Goal: Feedback & Contribution: Leave review/rating

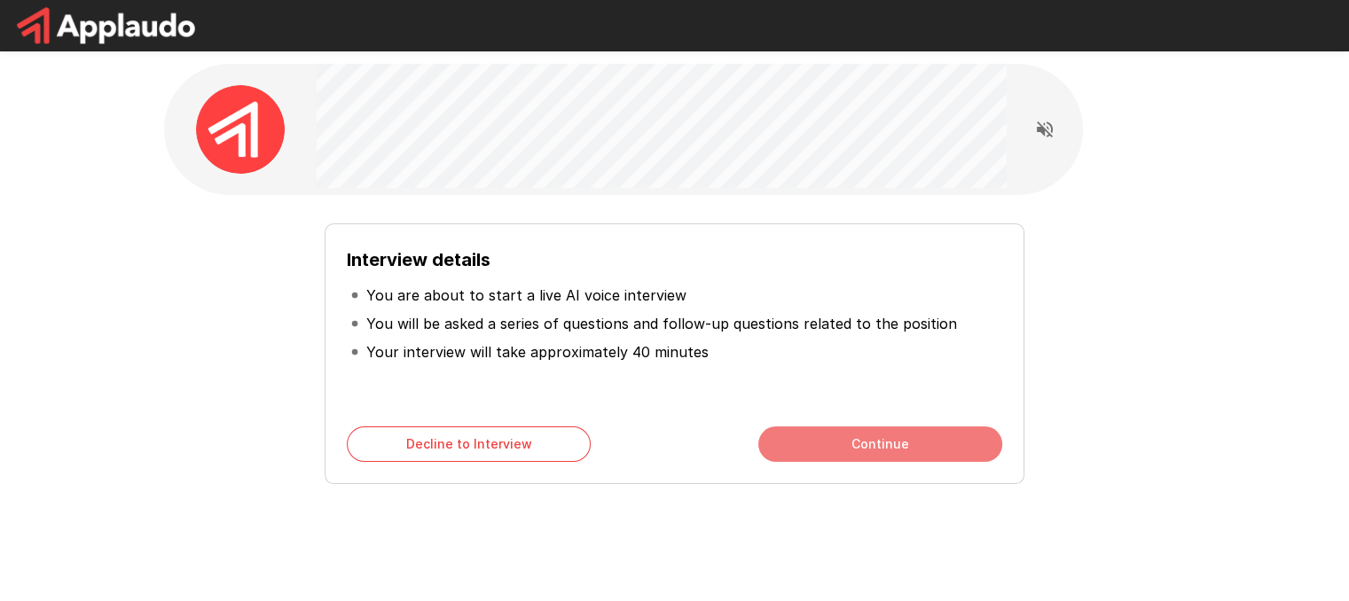
click at [792, 441] on button "Continue" at bounding box center [880, 444] width 244 height 35
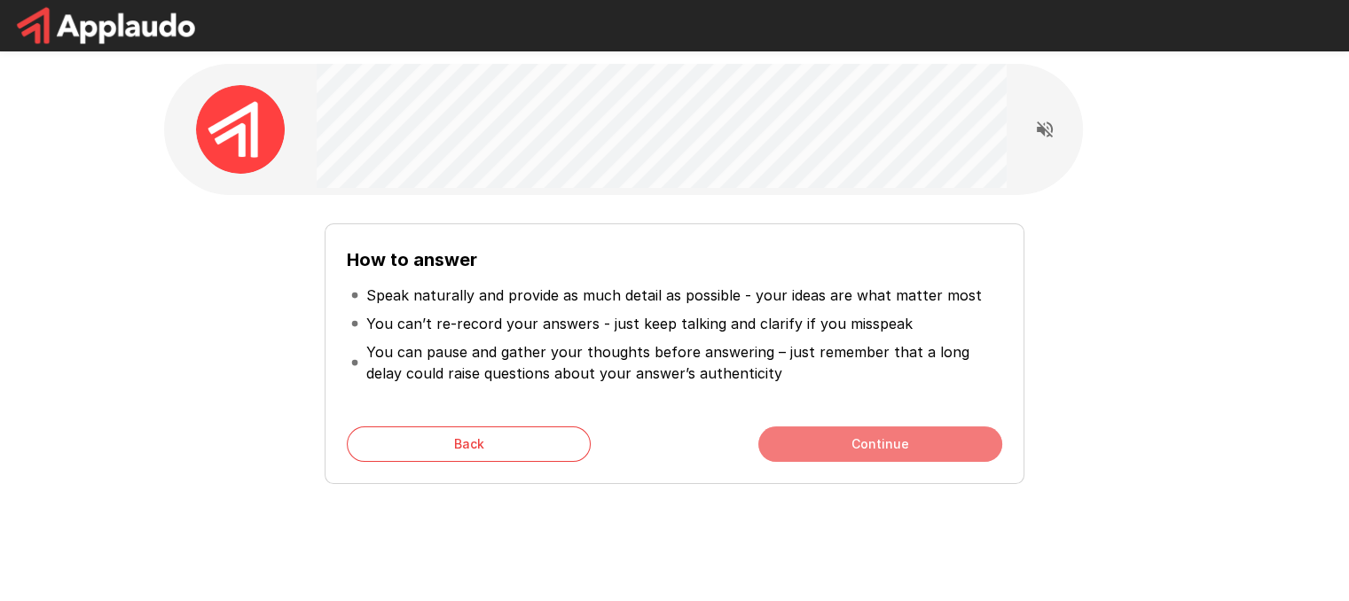
click at [792, 440] on button "Continue" at bounding box center [880, 444] width 244 height 35
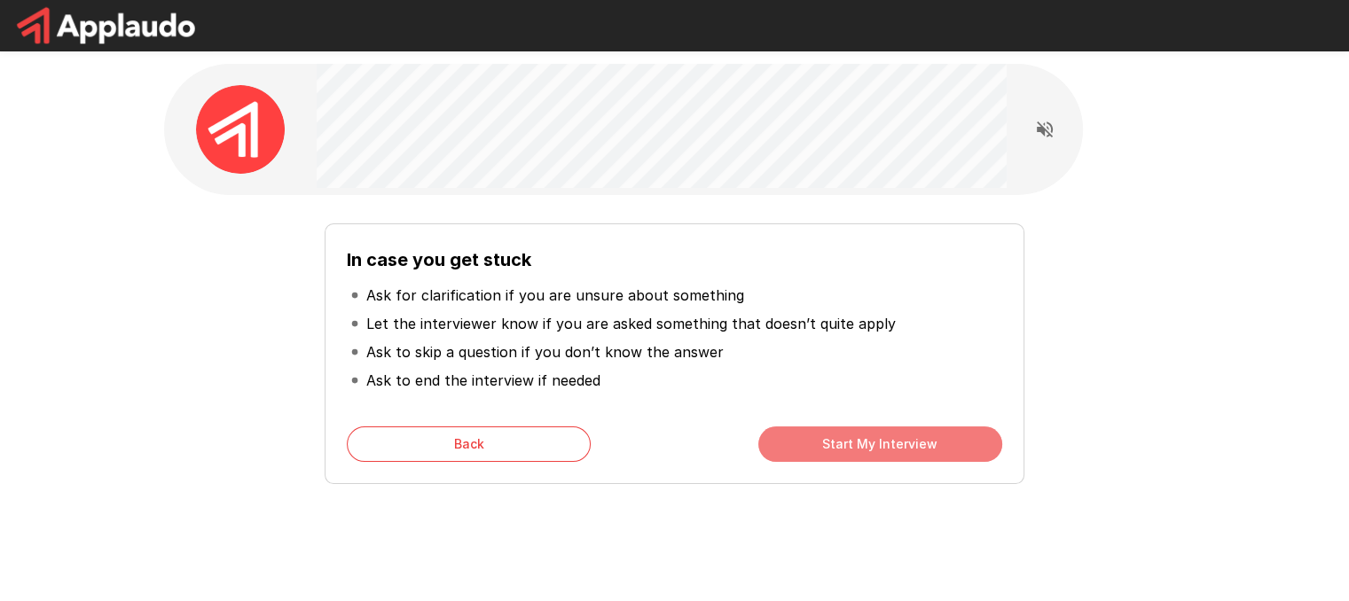
click at [821, 443] on button "Start My Interview" at bounding box center [880, 444] width 244 height 35
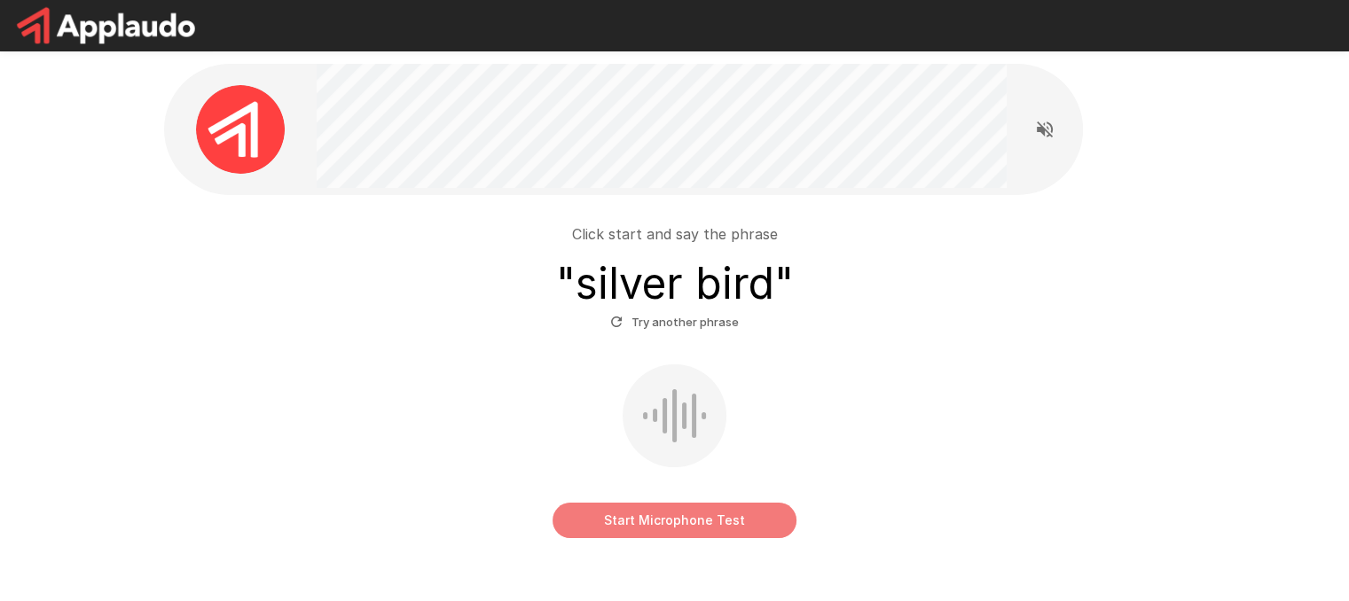
click at [670, 519] on button "Start Microphone Test" at bounding box center [675, 520] width 244 height 35
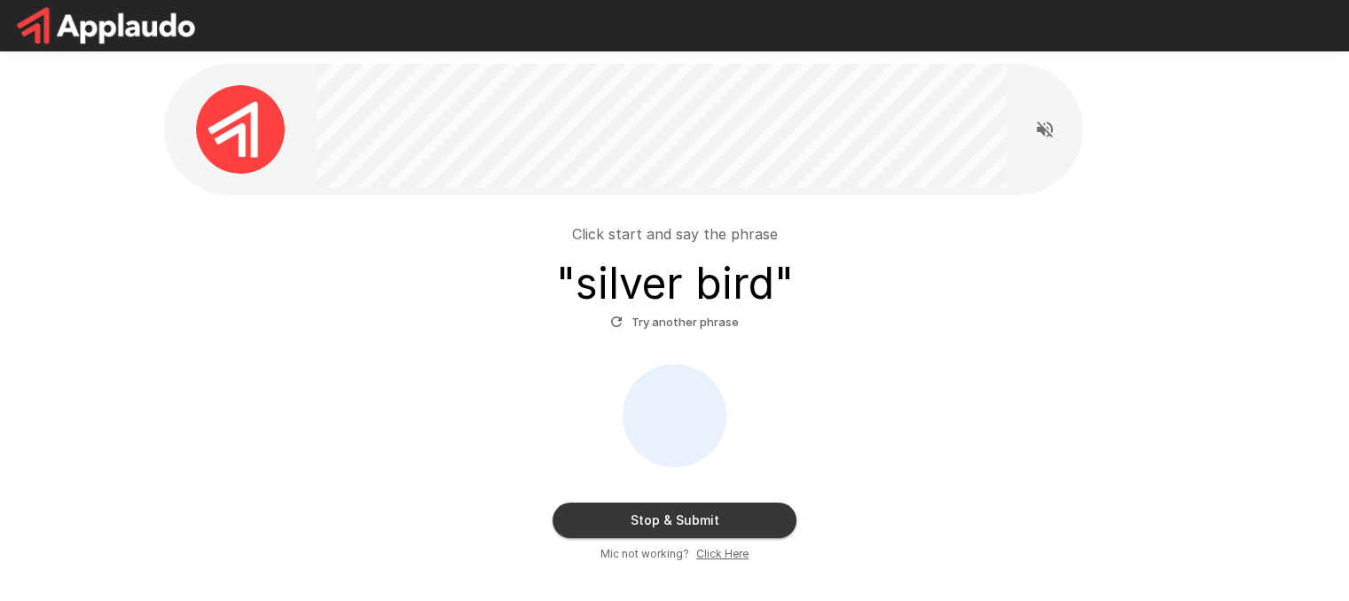
click at [670, 519] on button "Stop & Submit" at bounding box center [675, 520] width 244 height 35
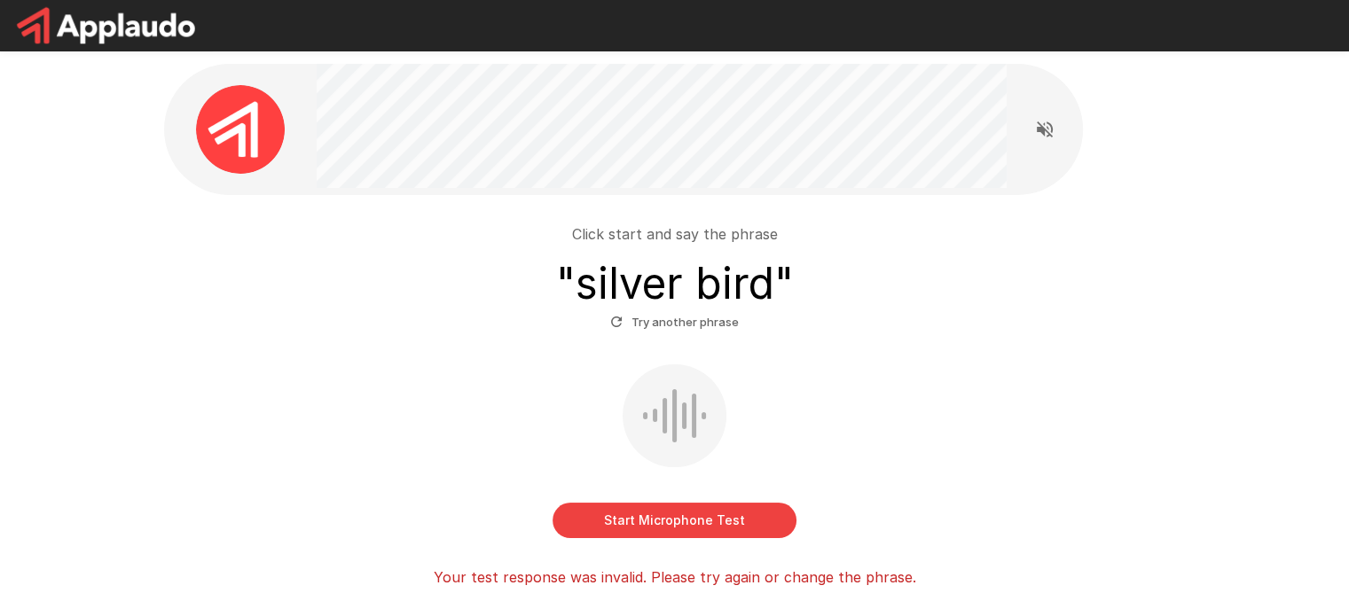
click at [664, 532] on button "Start Microphone Test" at bounding box center [675, 520] width 244 height 35
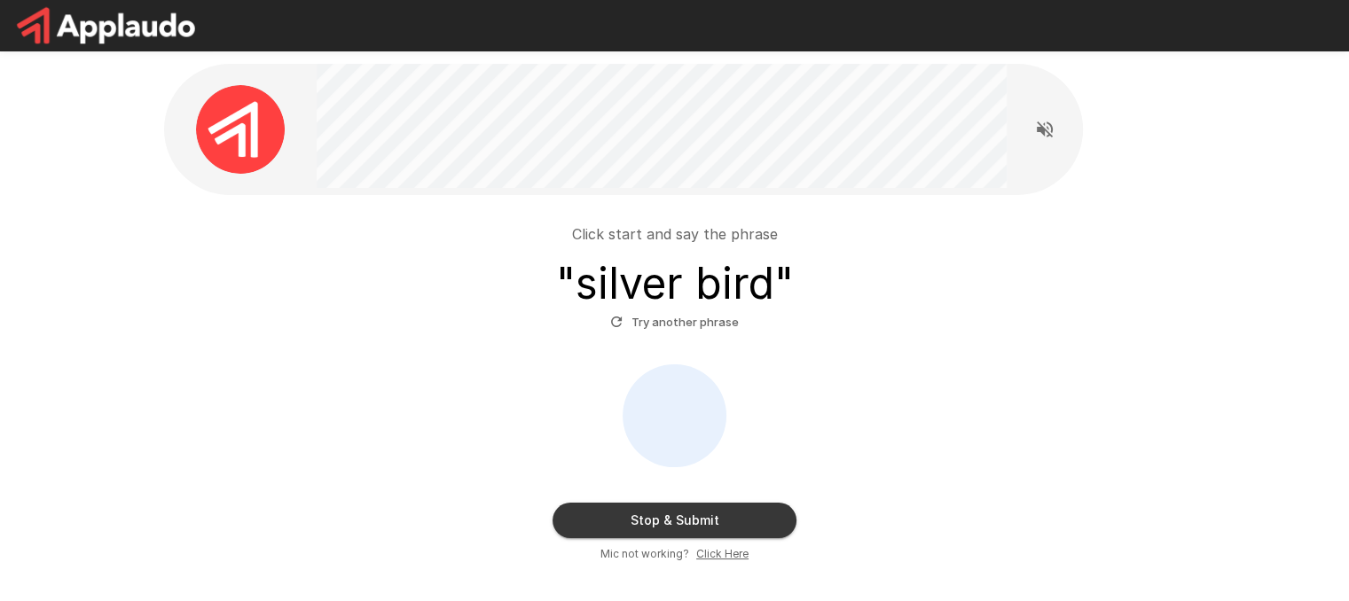
click at [752, 511] on button "Stop & Submit" at bounding box center [675, 520] width 244 height 35
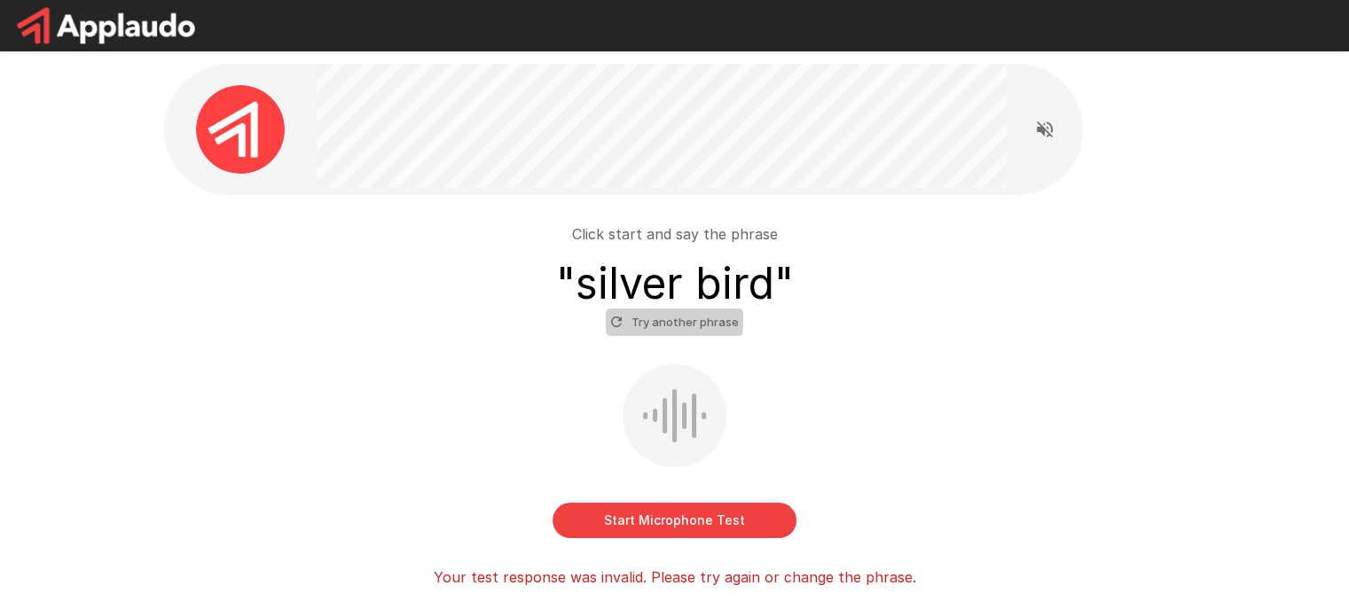
click at [618, 318] on icon "button" at bounding box center [617, 322] width 16 height 16
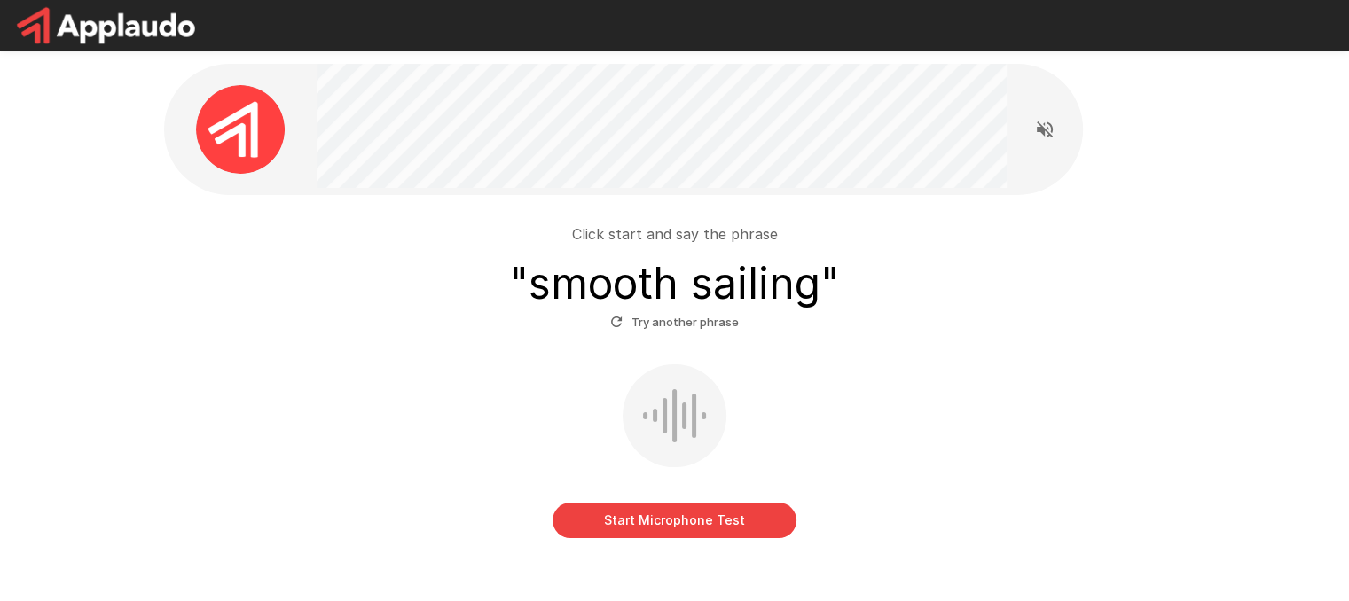
click at [728, 516] on button "Start Microphone Test" at bounding box center [675, 520] width 244 height 35
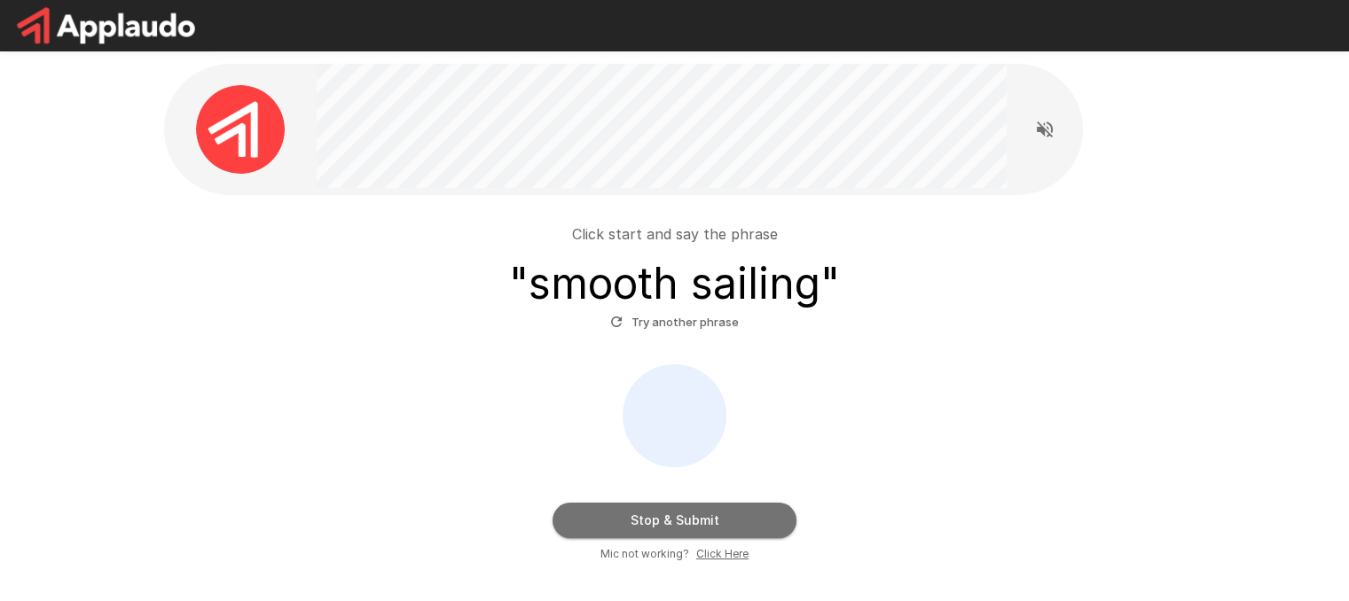
click at [728, 516] on button "Stop & Submit" at bounding box center [675, 520] width 244 height 35
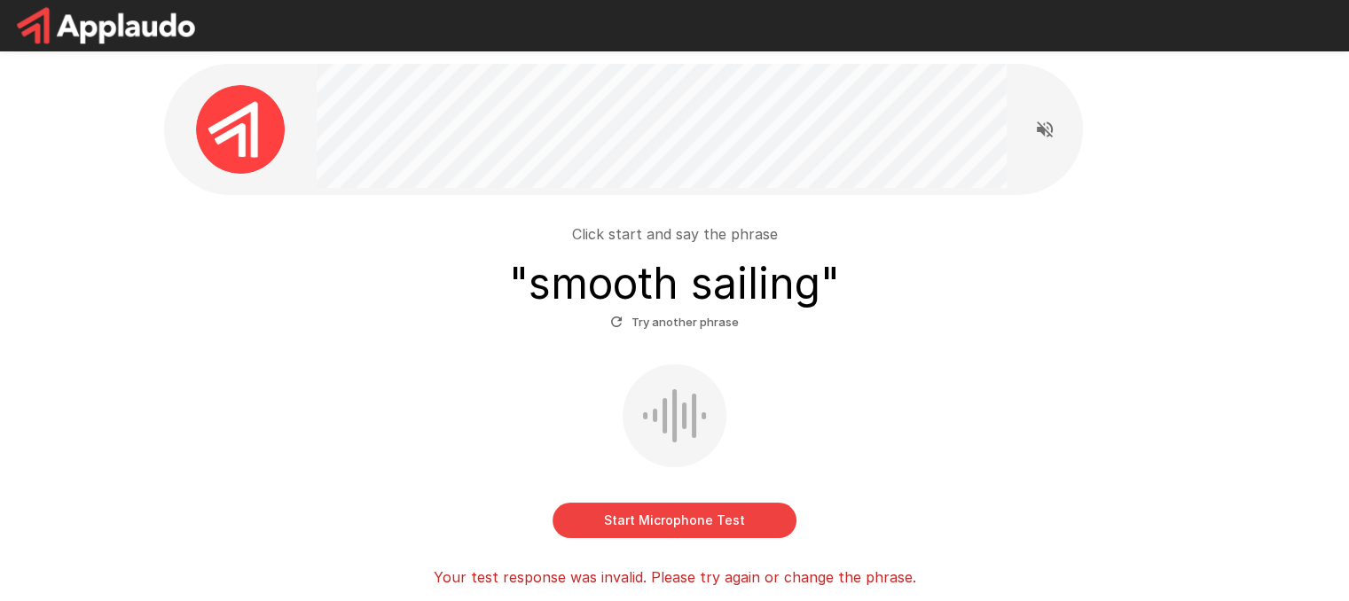
click at [713, 508] on button "Start Microphone Test" at bounding box center [675, 520] width 244 height 35
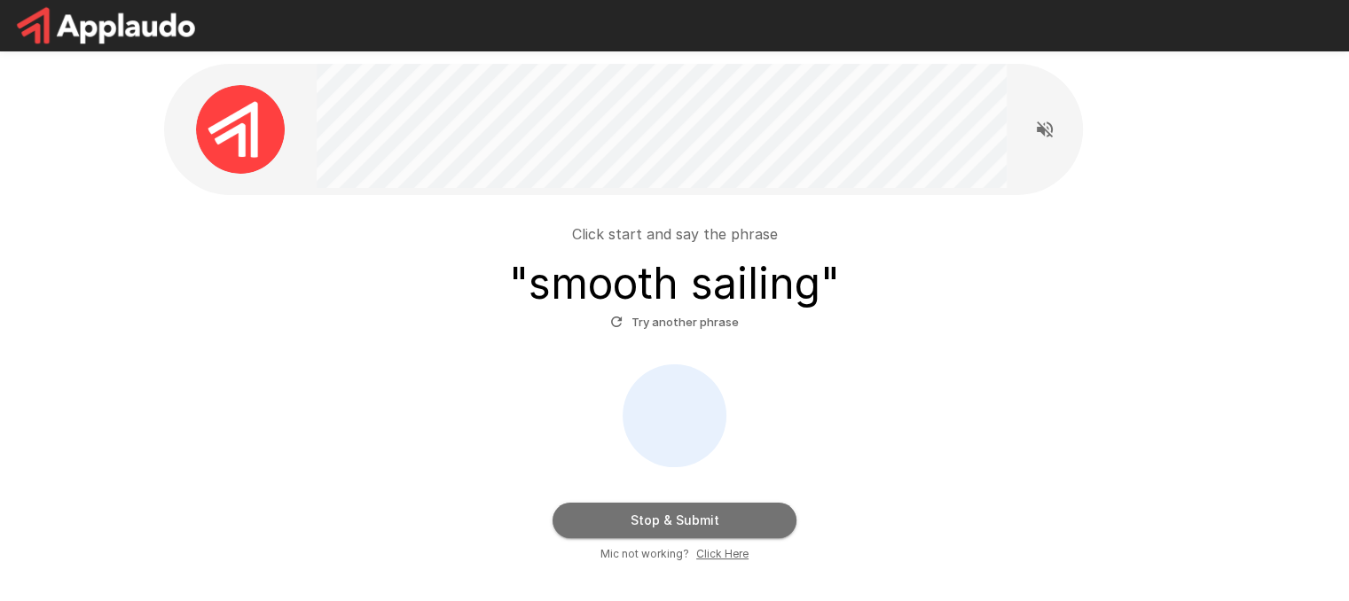
click at [713, 508] on button "Stop & Submit" at bounding box center [675, 520] width 244 height 35
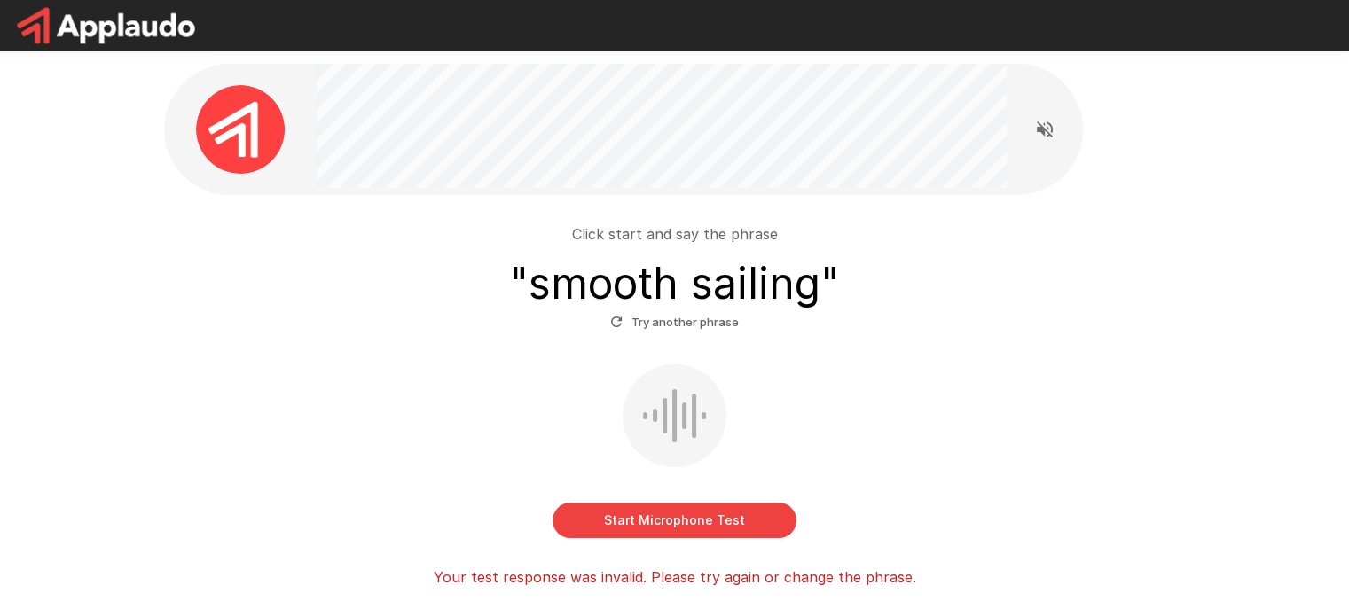
click at [621, 320] on icon "button" at bounding box center [616, 322] width 11 height 11
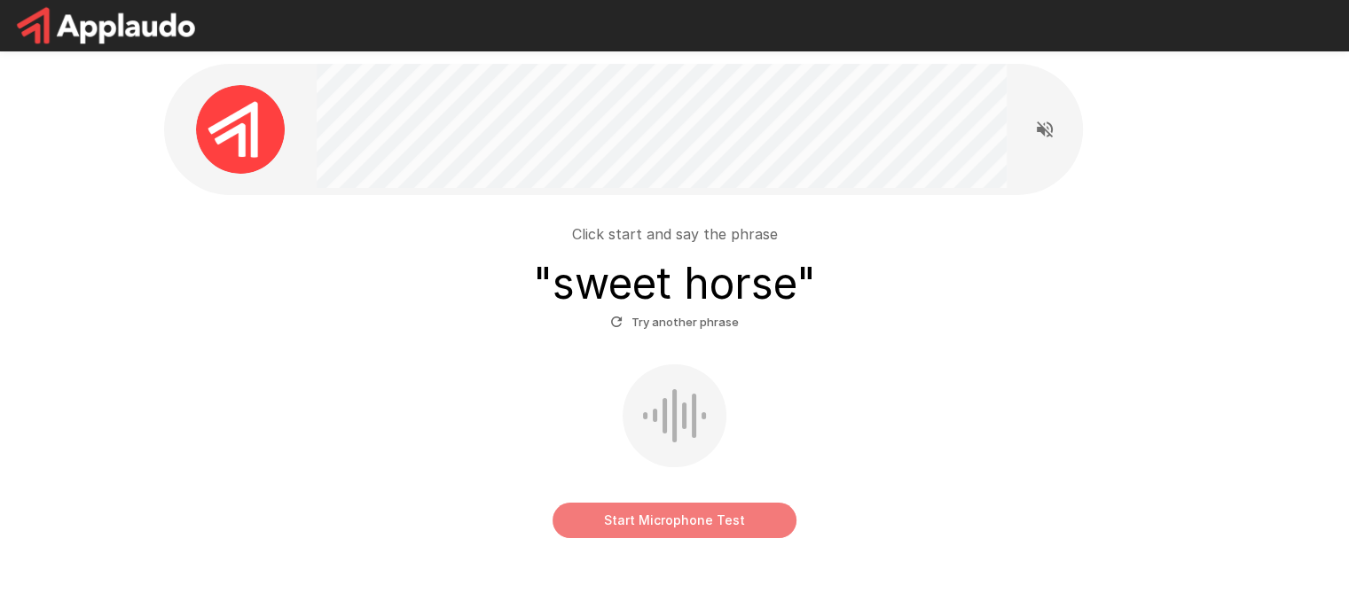
click at [695, 523] on button "Start Microphone Test" at bounding box center [675, 520] width 244 height 35
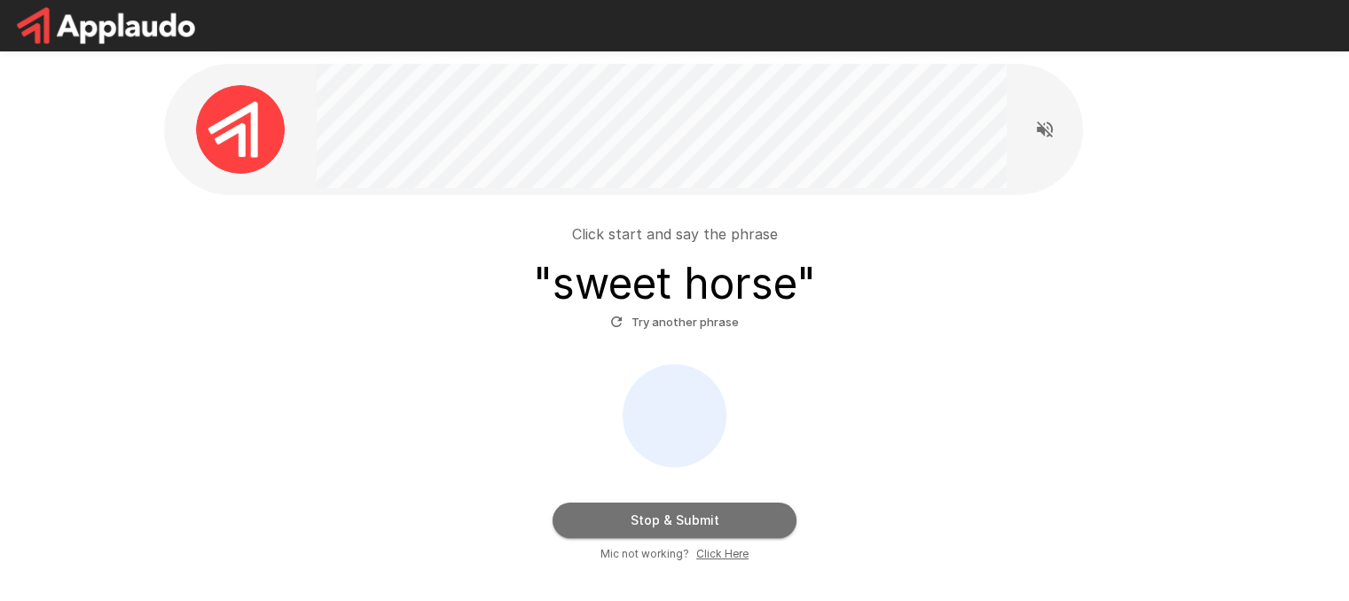
click at [695, 523] on button "Stop & Submit" at bounding box center [675, 520] width 244 height 35
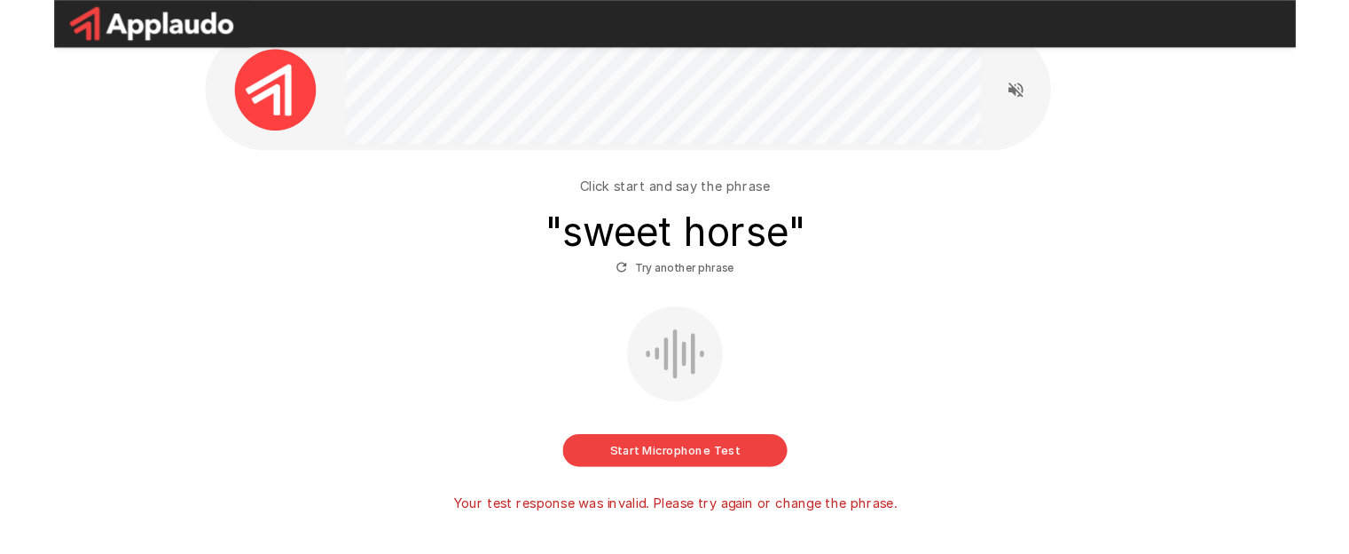
scroll to position [27, 0]
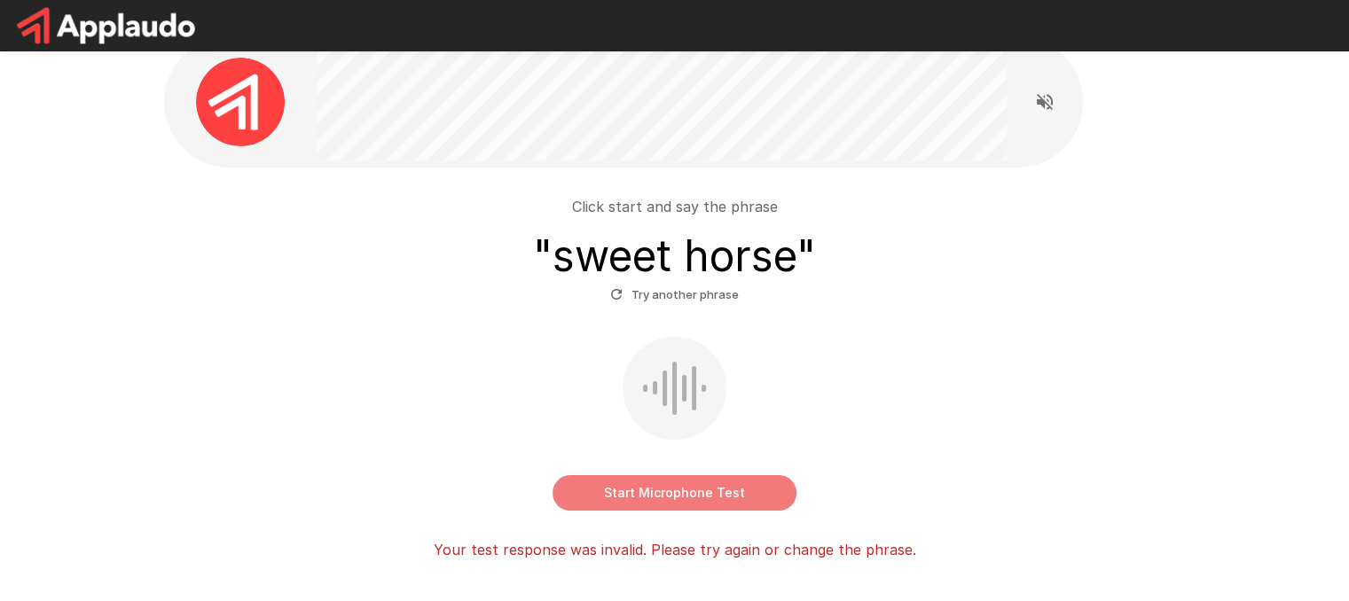
click at [661, 496] on button "Start Microphone Test" at bounding box center [675, 492] width 244 height 35
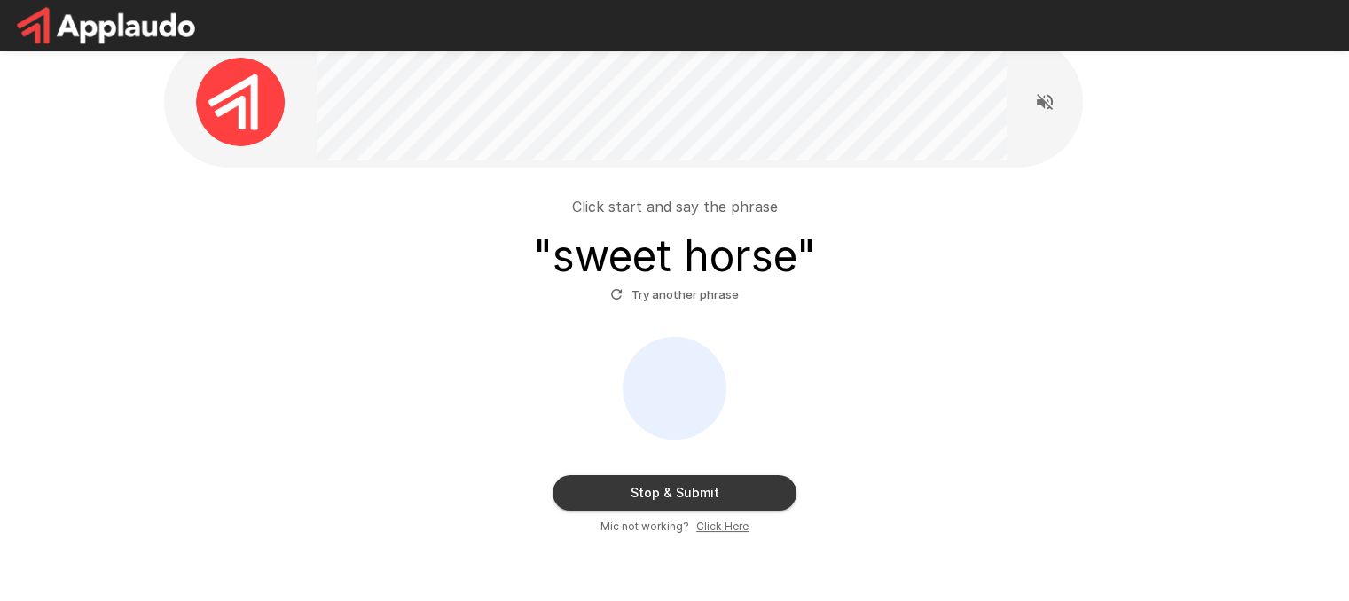
click at [709, 520] on u "Click Here" at bounding box center [722, 526] width 52 height 13
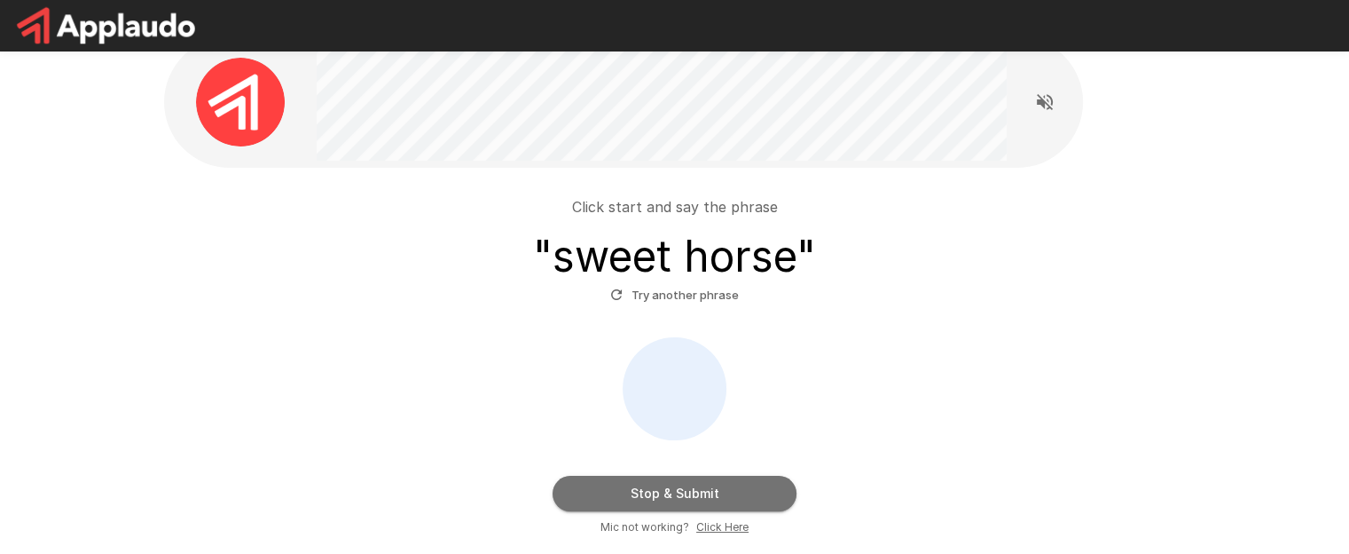
click at [707, 491] on button "Stop & Submit" at bounding box center [675, 492] width 244 height 35
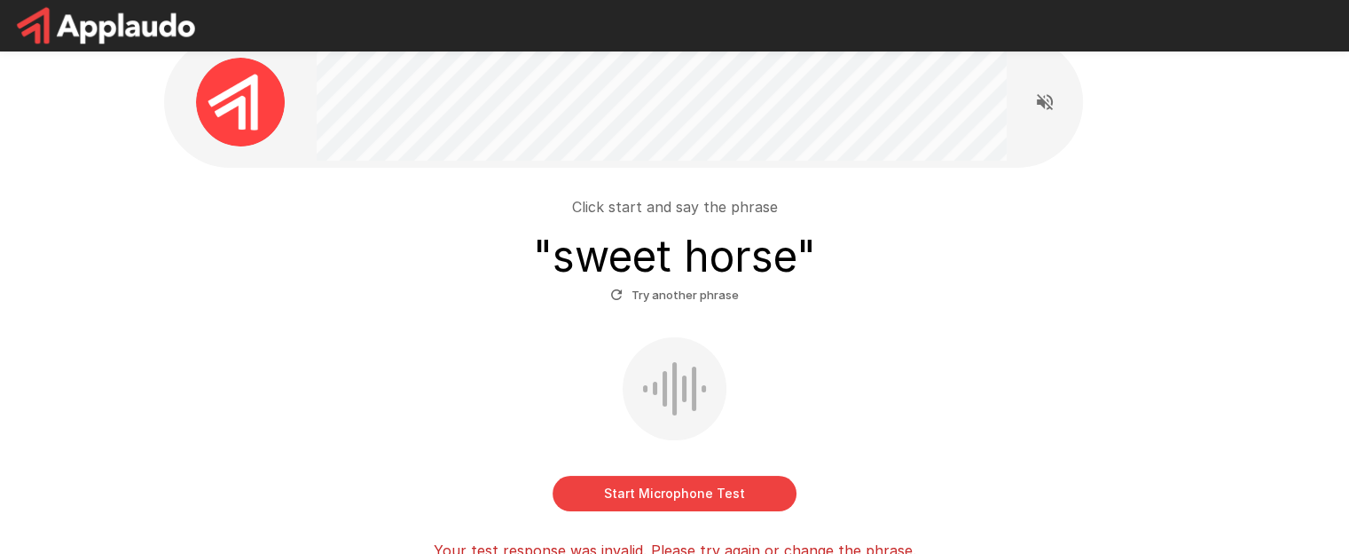
click at [745, 493] on button "Start Microphone Test" at bounding box center [675, 492] width 244 height 35
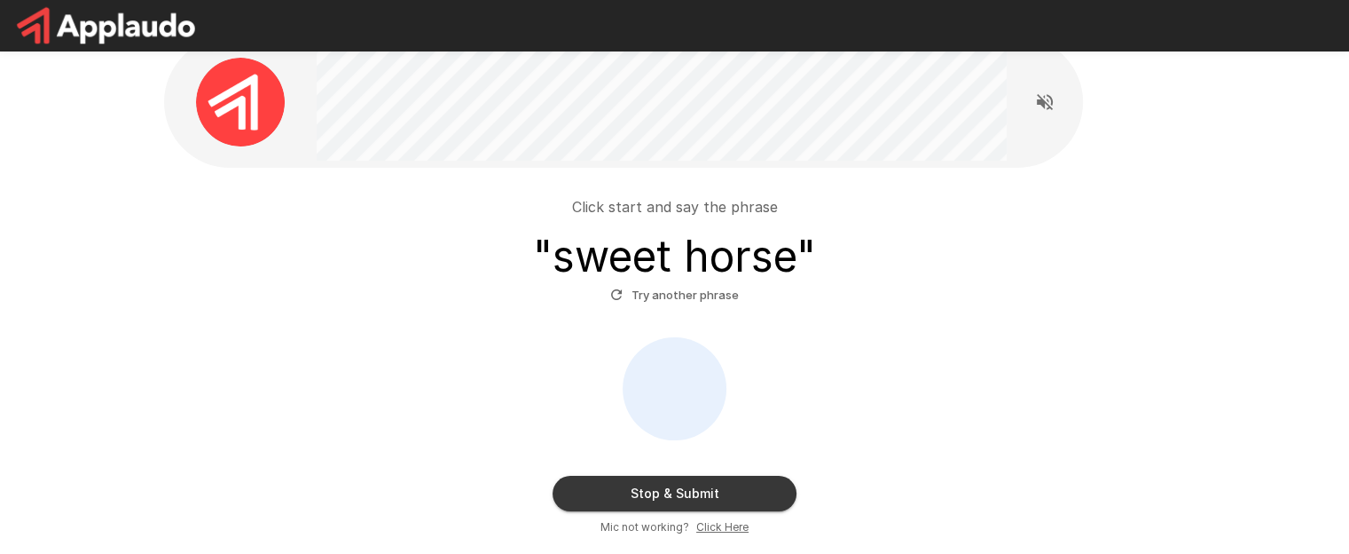
click at [745, 493] on button "Stop & Submit" at bounding box center [675, 492] width 244 height 35
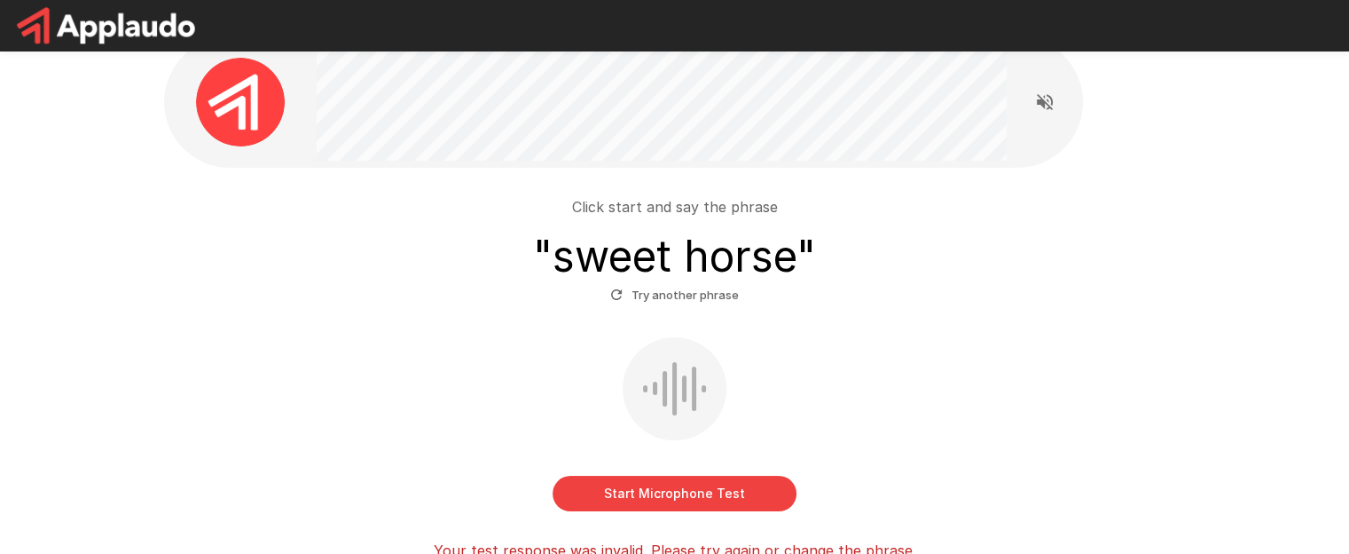
click at [1047, 101] on icon "Read questions aloud" at bounding box center [1044, 101] width 21 height 21
click at [733, 496] on button "Start Microphone Test" at bounding box center [675, 492] width 244 height 35
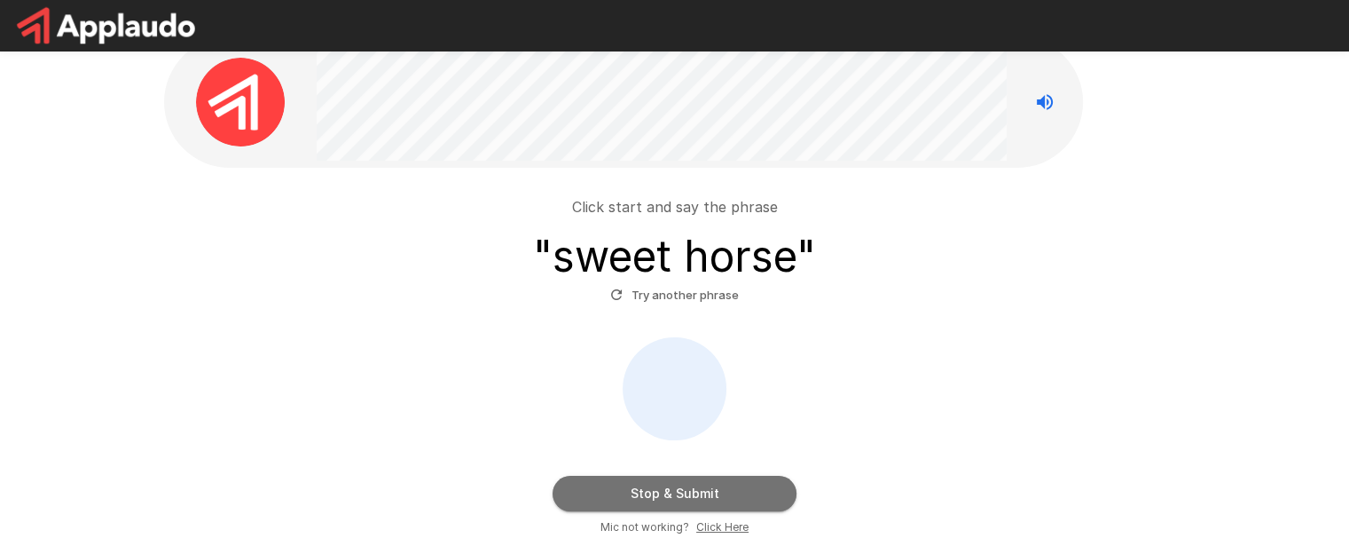
click at [733, 496] on button "Stop & Submit" at bounding box center [675, 492] width 244 height 35
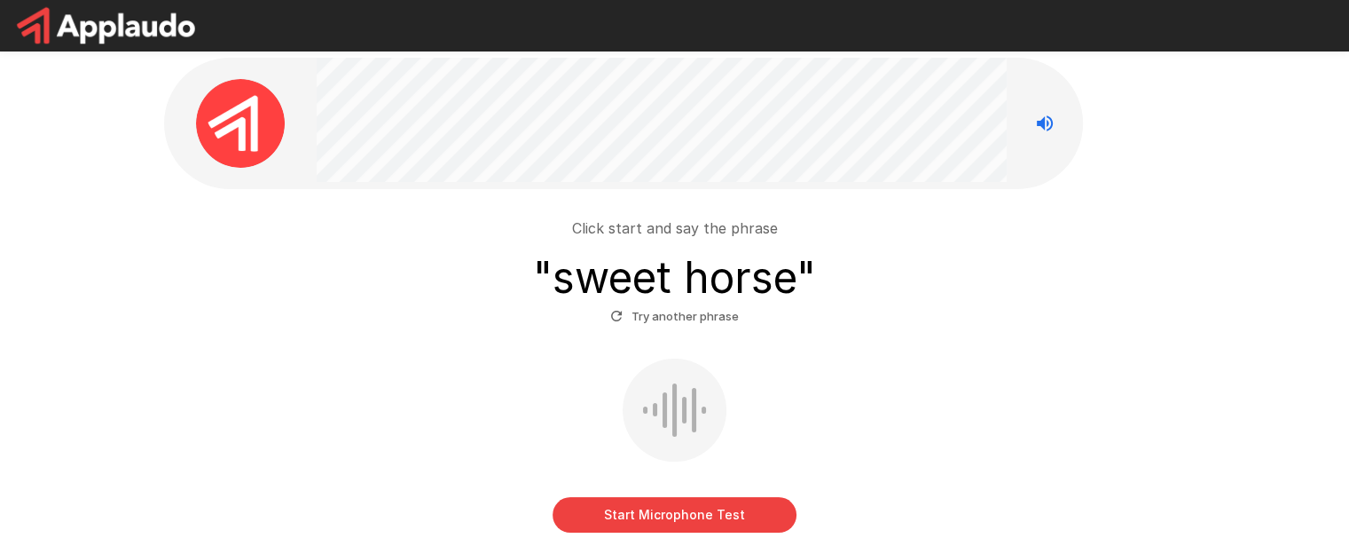
scroll to position [0, 0]
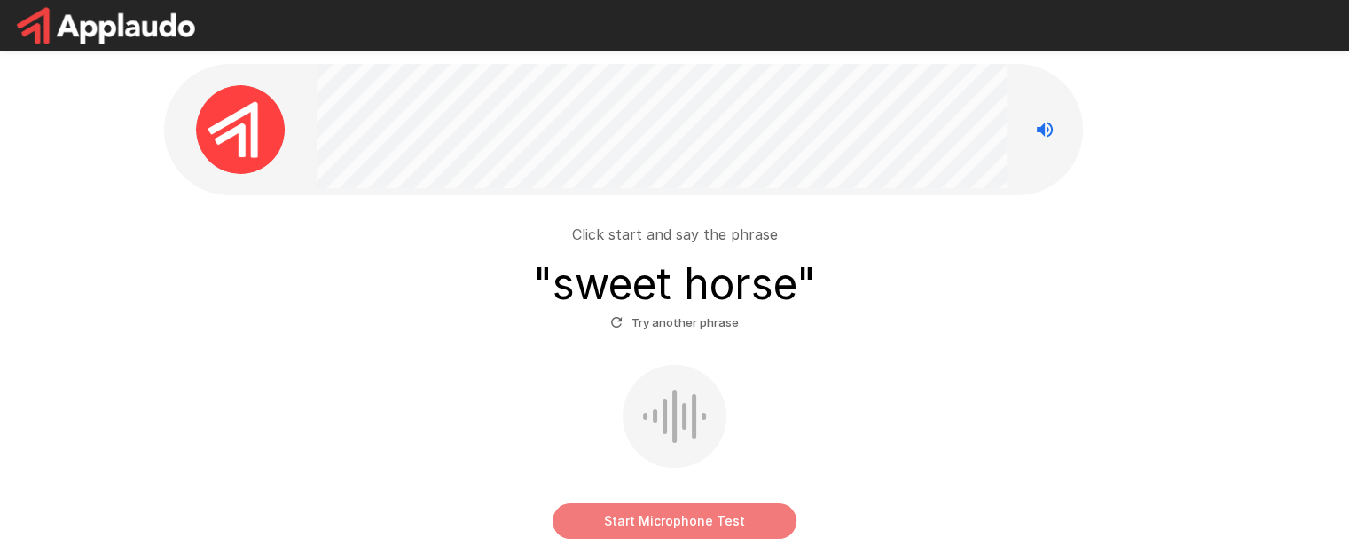
click at [660, 514] on button "Start Microphone Test" at bounding box center [675, 520] width 244 height 35
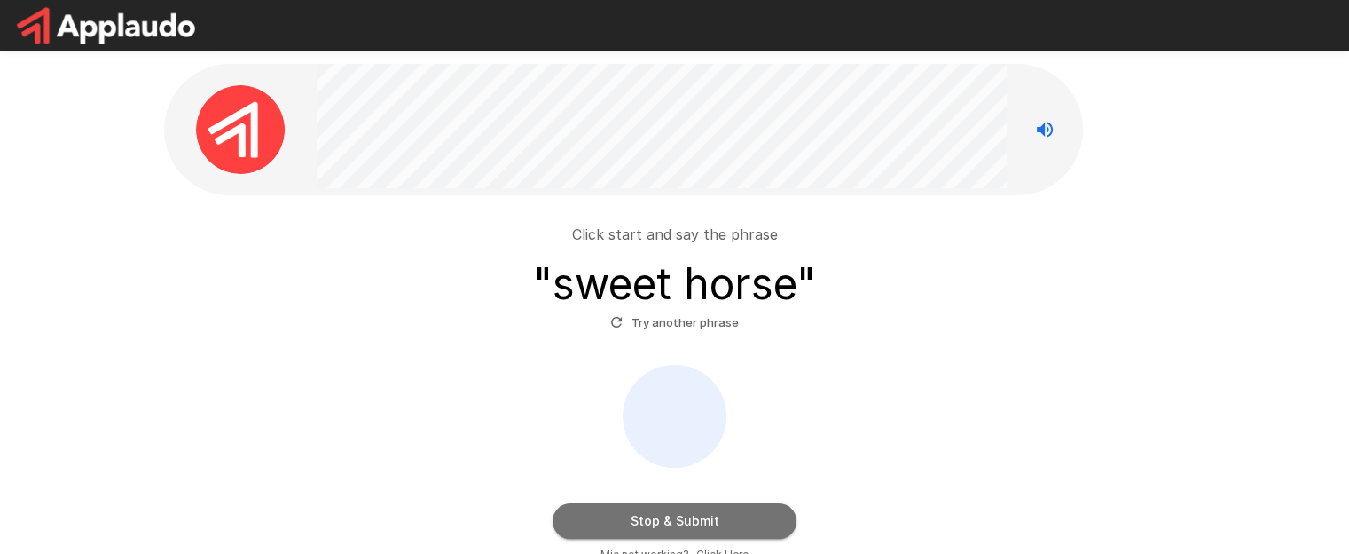
click at [660, 514] on button "Stop & Submit" at bounding box center [675, 520] width 244 height 35
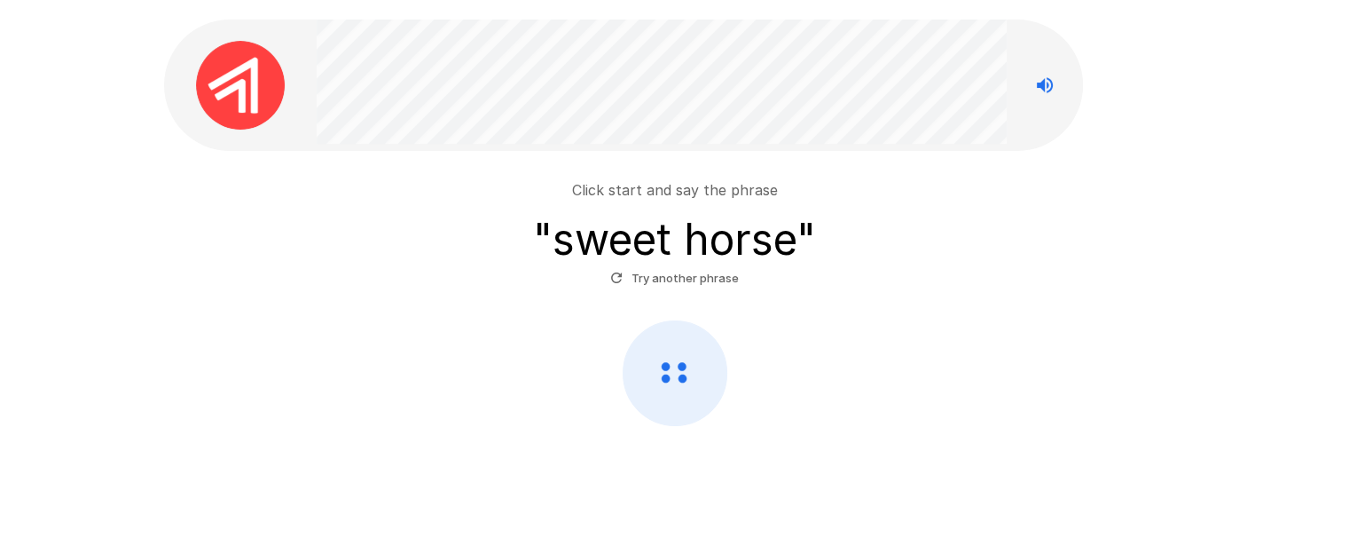
scroll to position [65, 0]
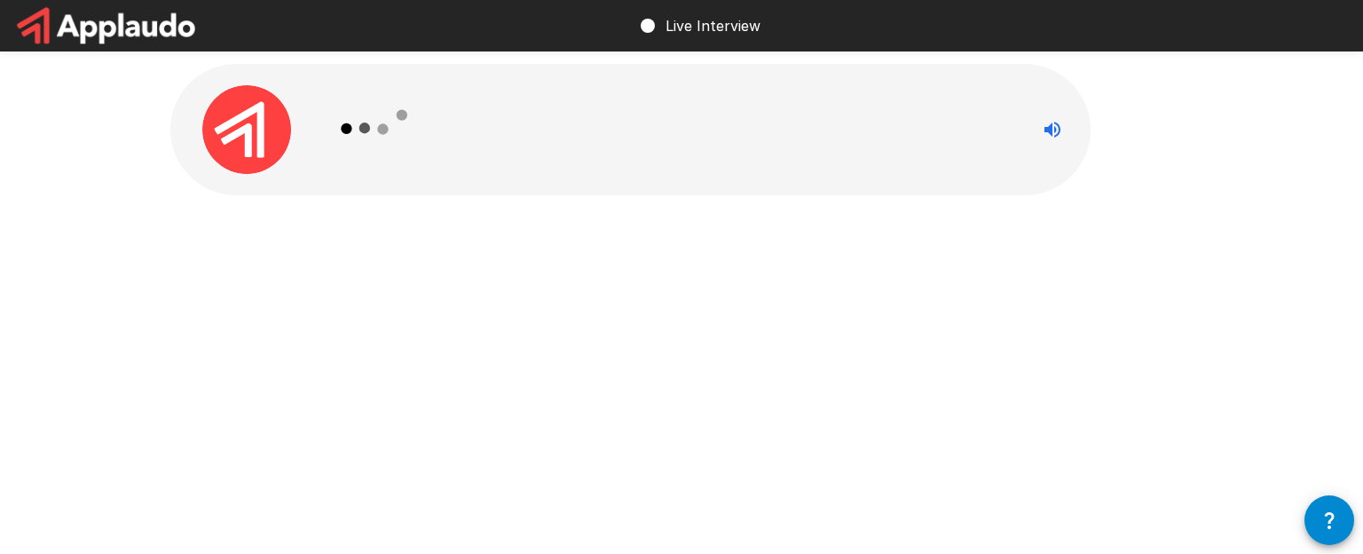
drag, startPoint x: 1351, startPoint y: 185, endPoint x: 1351, endPoint y: 254, distance: 69.2
click at [1351, 254] on html "Live Interview" at bounding box center [681, 277] width 1363 height 554
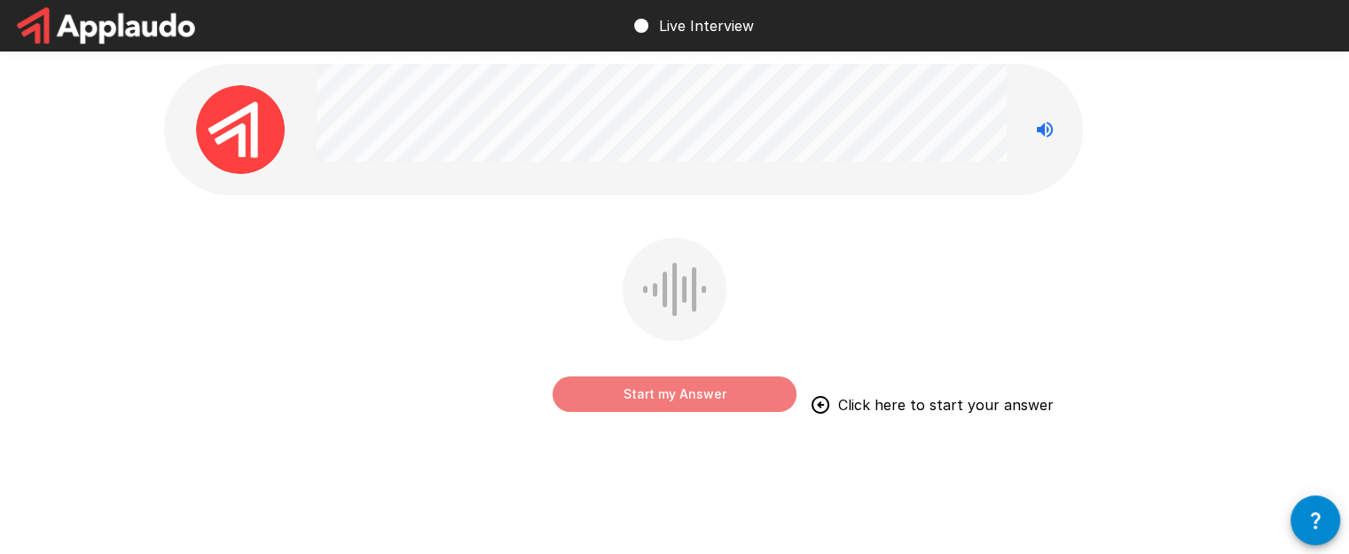
click at [724, 389] on button "Start my Answer" at bounding box center [675, 393] width 244 height 35
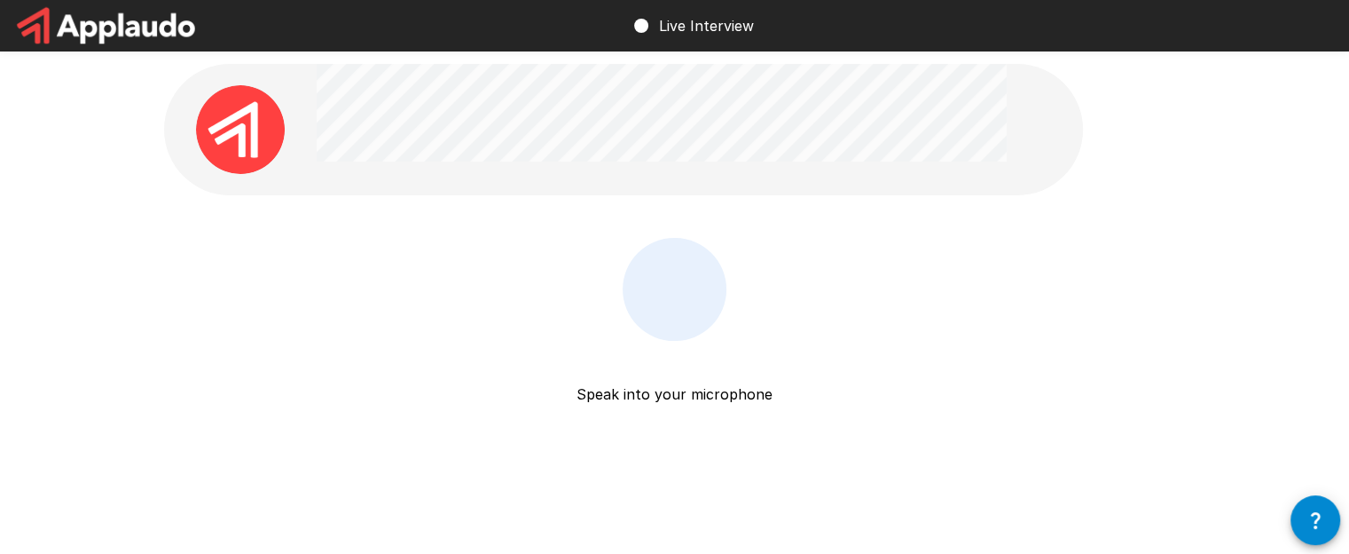
click at [705, 392] on p "Speak into your microphone" at bounding box center [675, 373] width 196 height 64
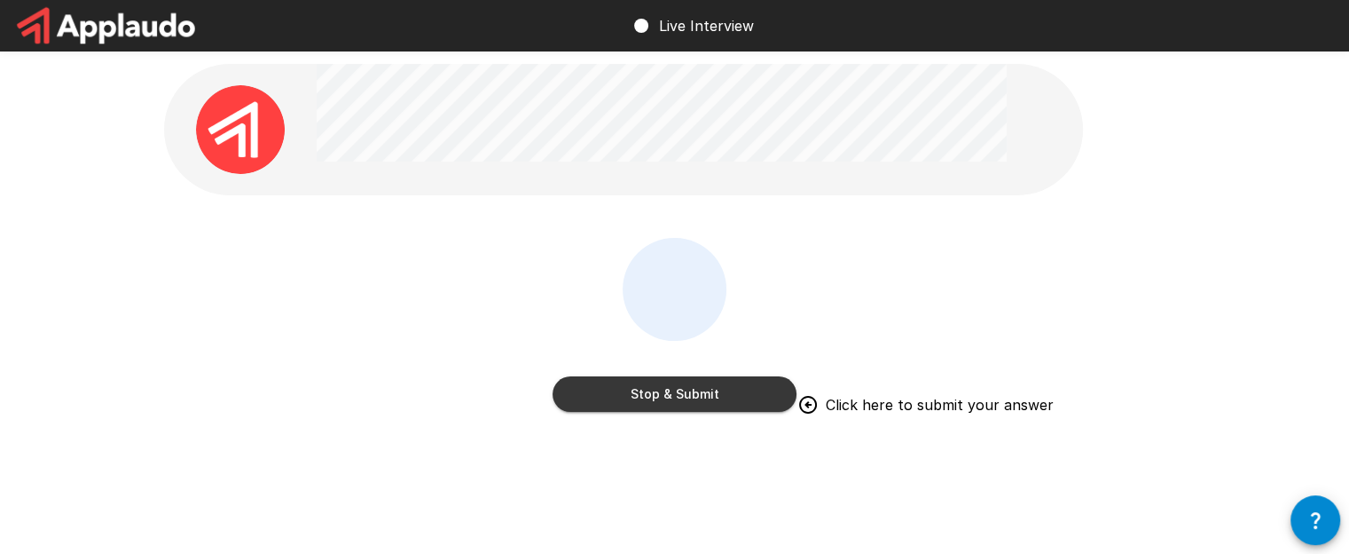
click at [823, 386] on div "Stop & Submit Click here to submit your answer" at bounding box center [675, 338] width 1022 height 200
click at [741, 398] on button "Stop & Submit" at bounding box center [675, 393] width 244 height 35
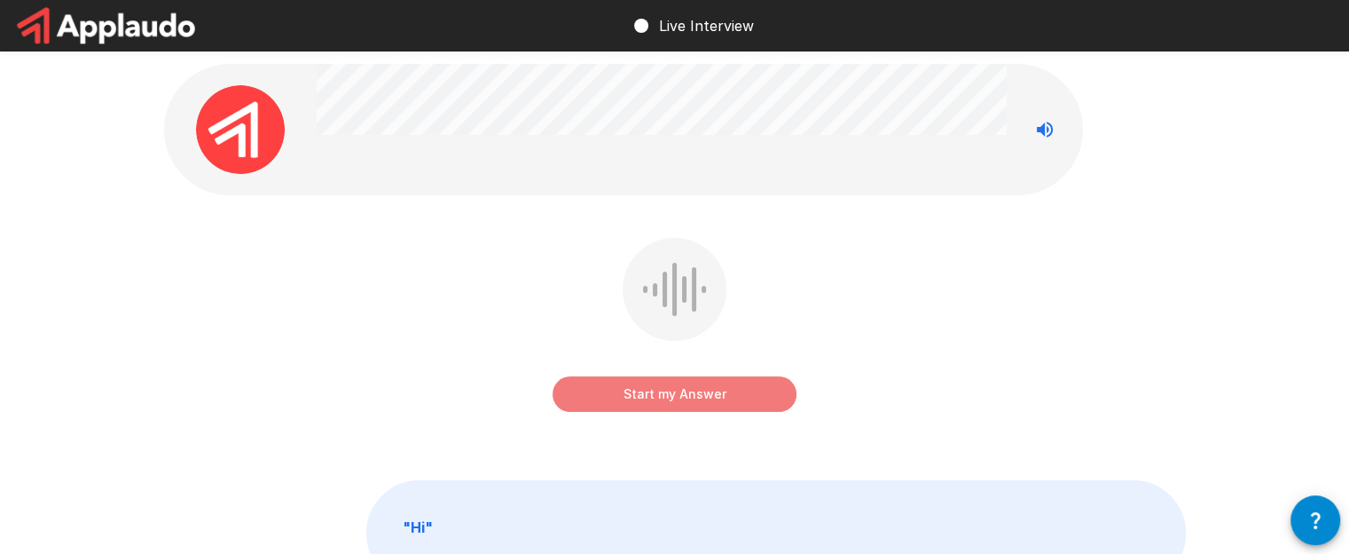
click at [716, 388] on button "Start my Answer" at bounding box center [675, 393] width 244 height 35
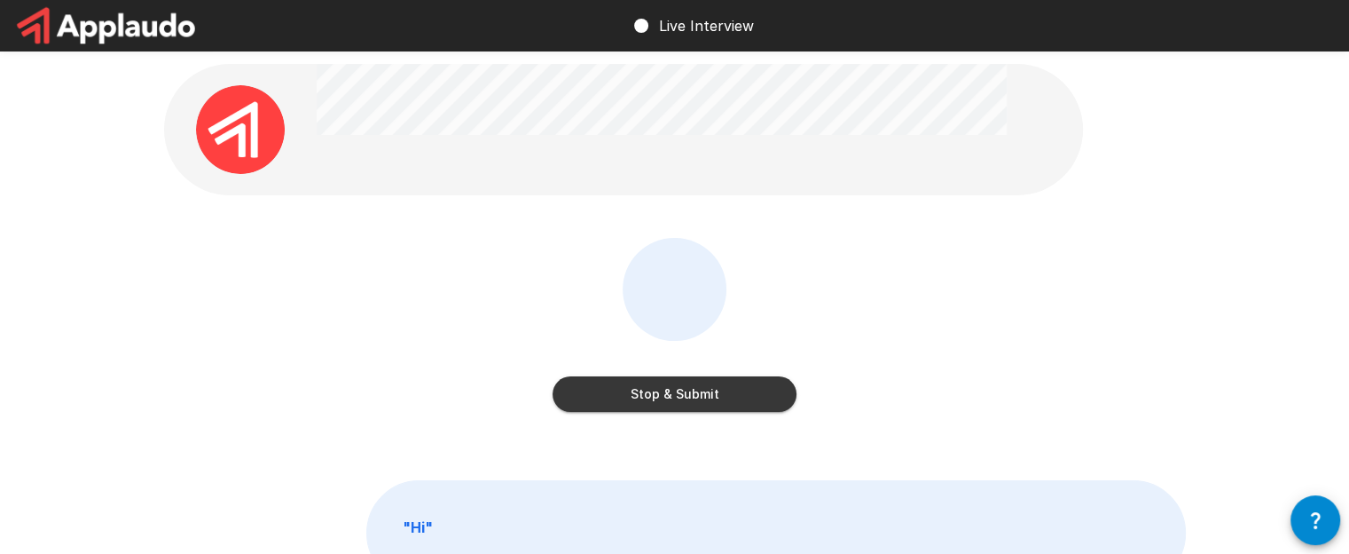
click at [716, 388] on button "Stop & Submit" at bounding box center [675, 393] width 244 height 35
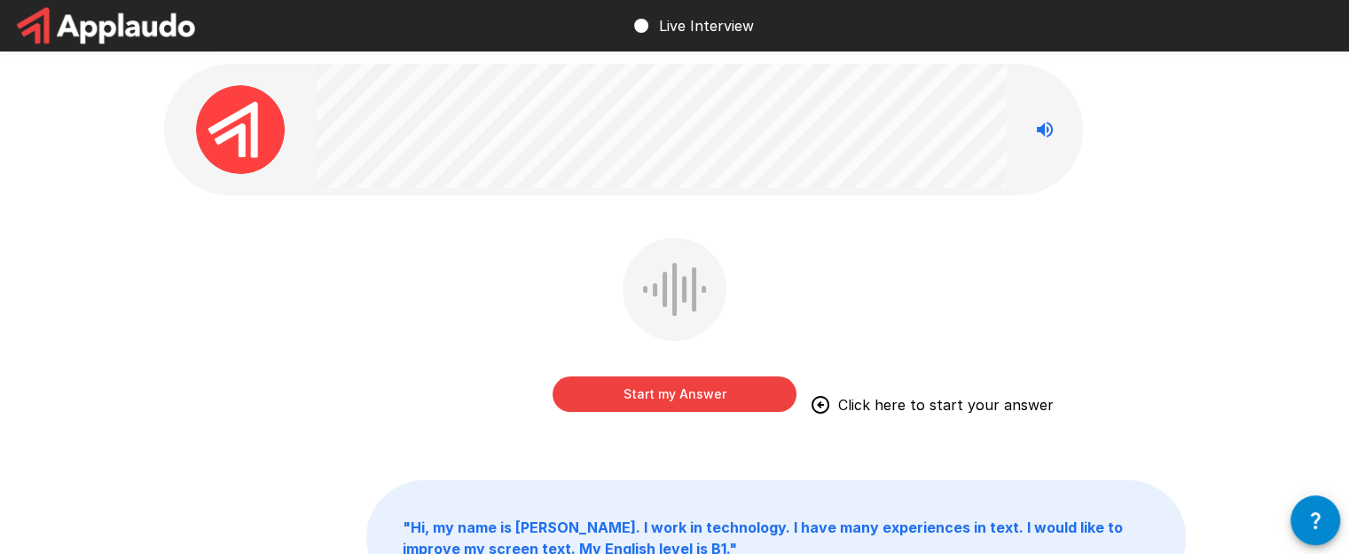
click at [648, 383] on button "Start my Answer" at bounding box center [675, 393] width 244 height 35
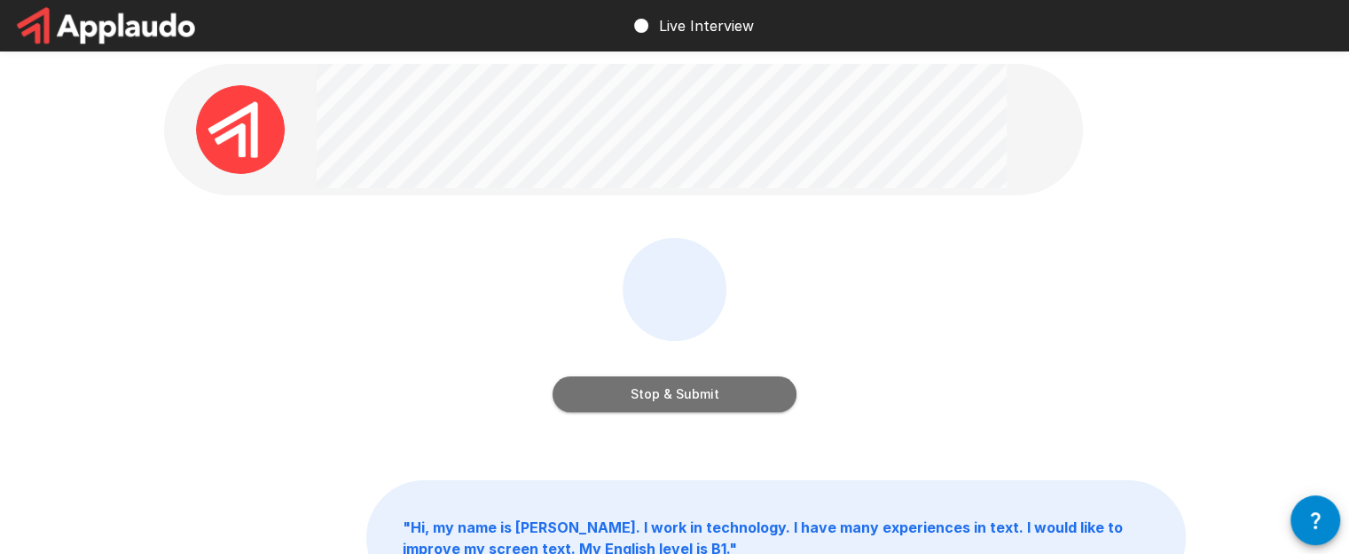
click at [648, 383] on button "Stop & Submit" at bounding box center [675, 393] width 244 height 35
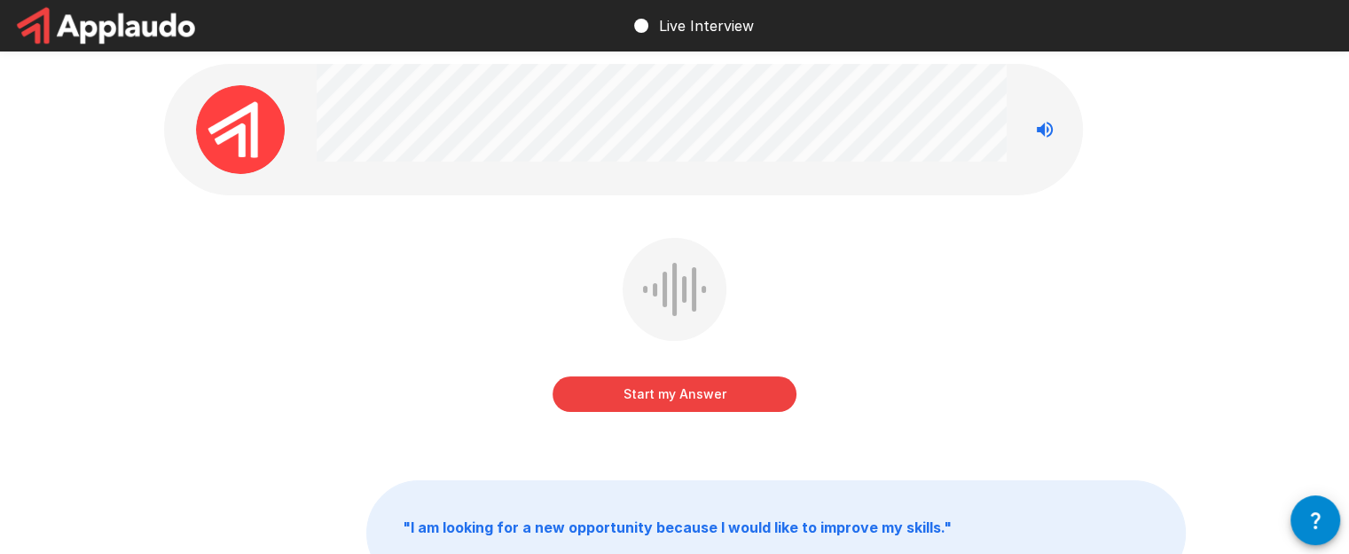
click at [718, 401] on button "Start my Answer" at bounding box center [675, 393] width 244 height 35
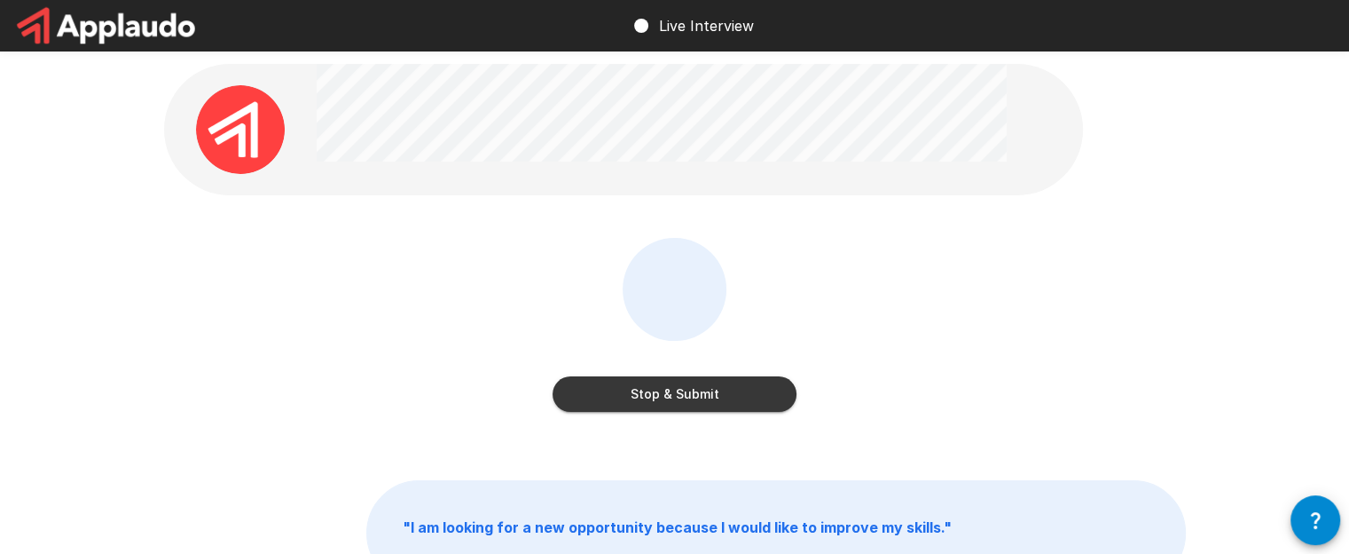
click at [718, 401] on button "Stop & Submit" at bounding box center [675, 393] width 244 height 35
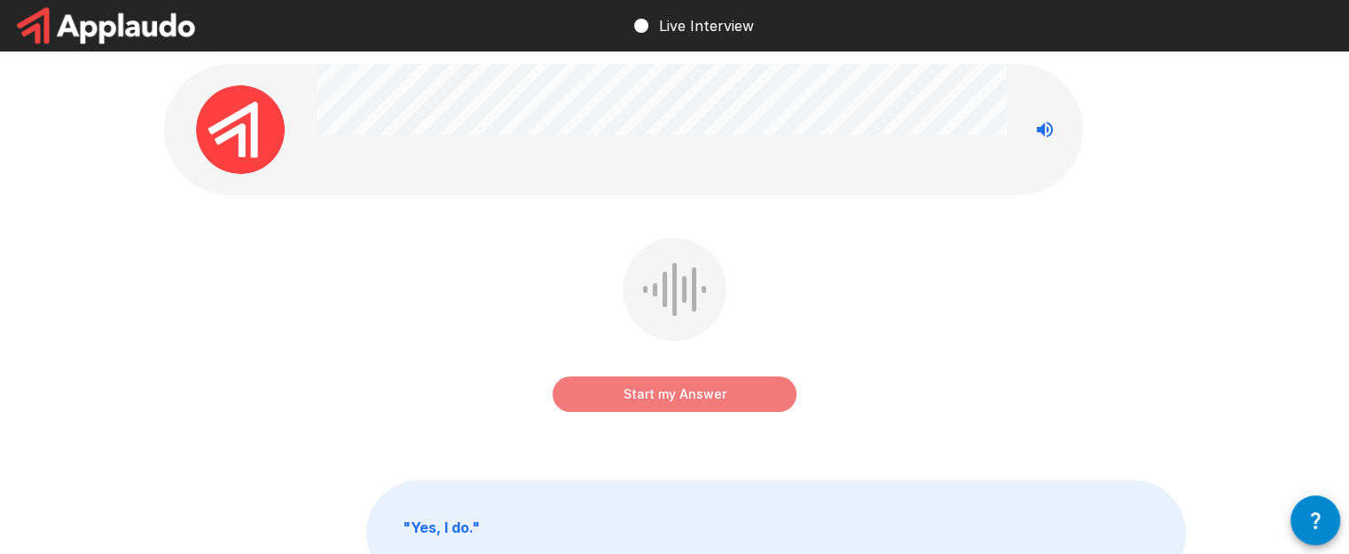
click at [748, 397] on button "Start my Answer" at bounding box center [675, 393] width 244 height 35
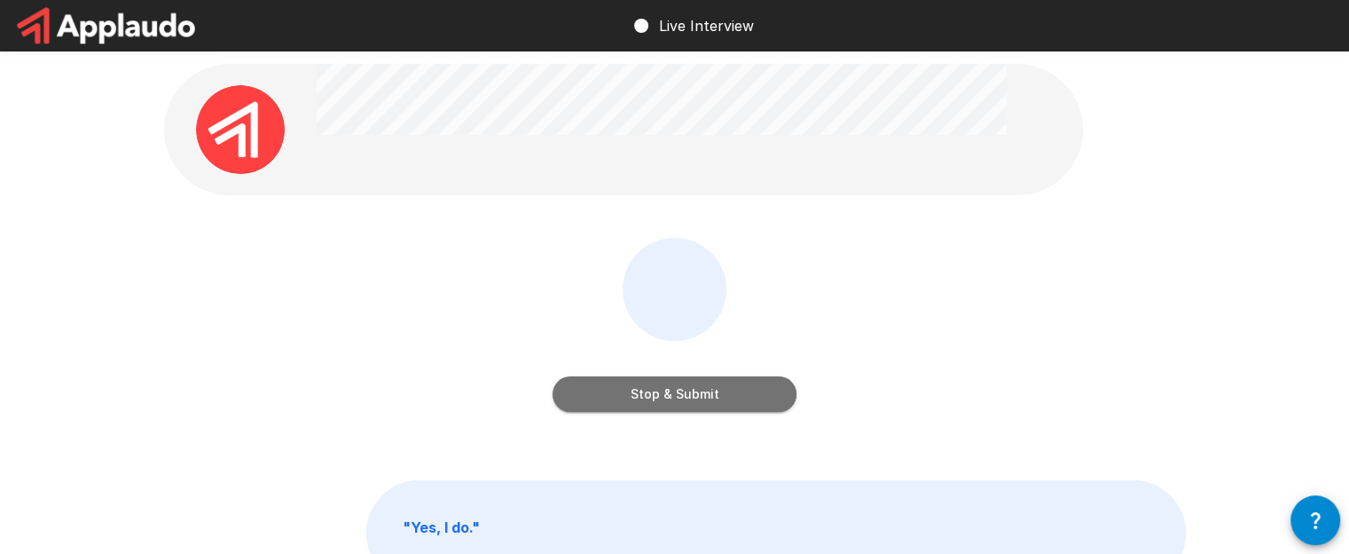
click at [748, 397] on button "Stop & Submit" at bounding box center [675, 393] width 244 height 35
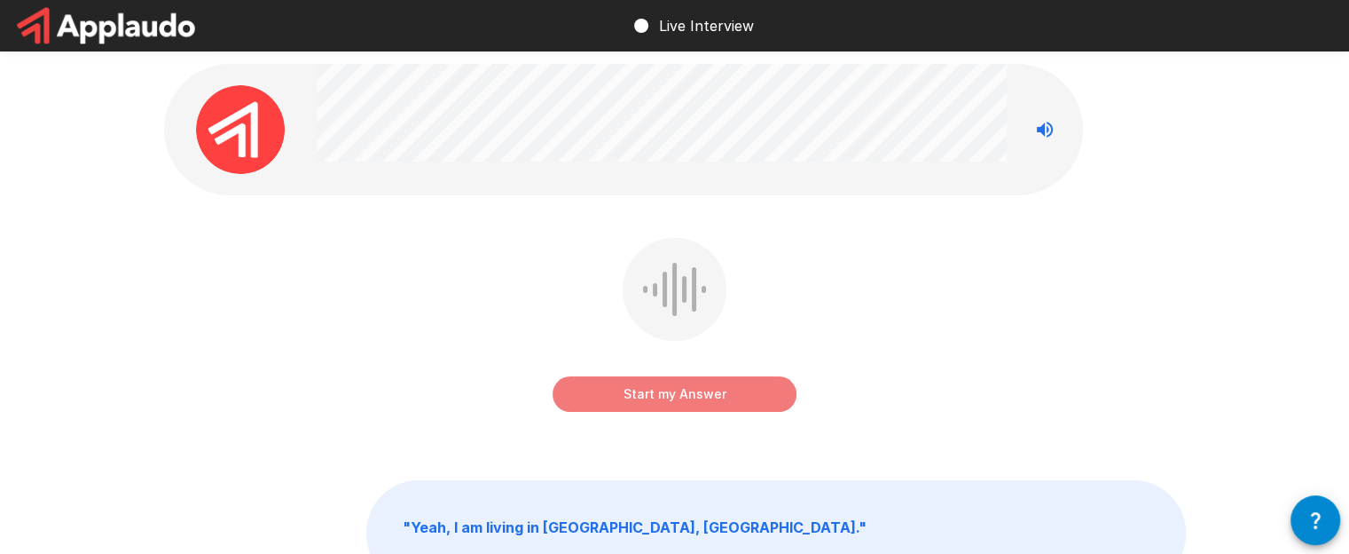
click at [754, 392] on button "Start my Answer" at bounding box center [675, 393] width 244 height 35
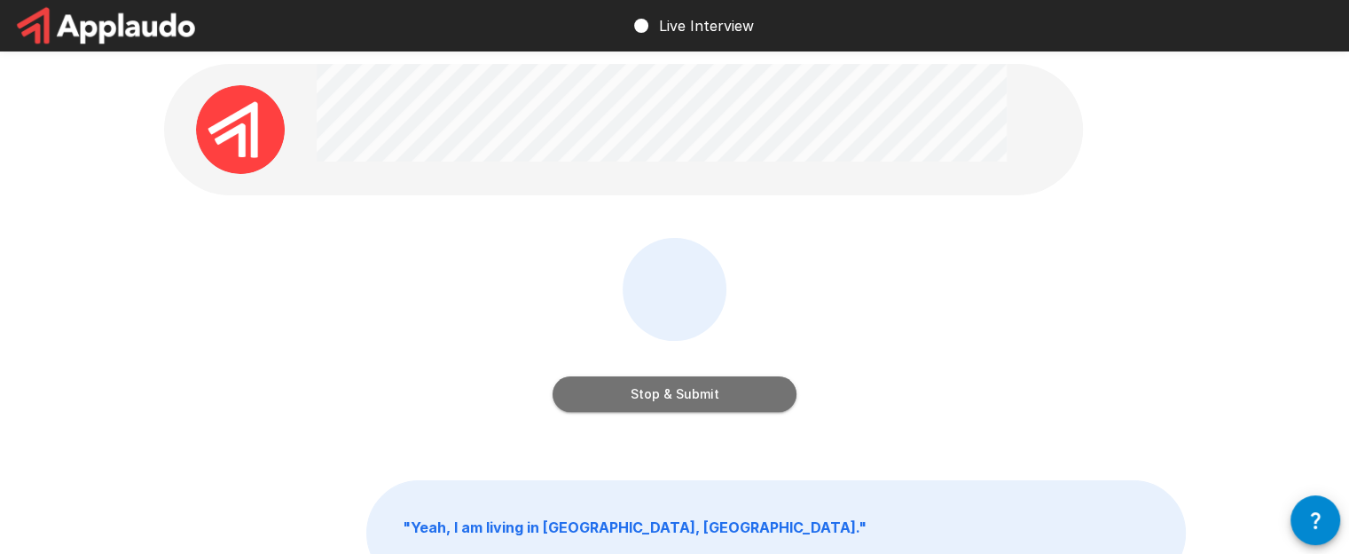
click at [754, 392] on button "Stop & Submit" at bounding box center [675, 393] width 244 height 35
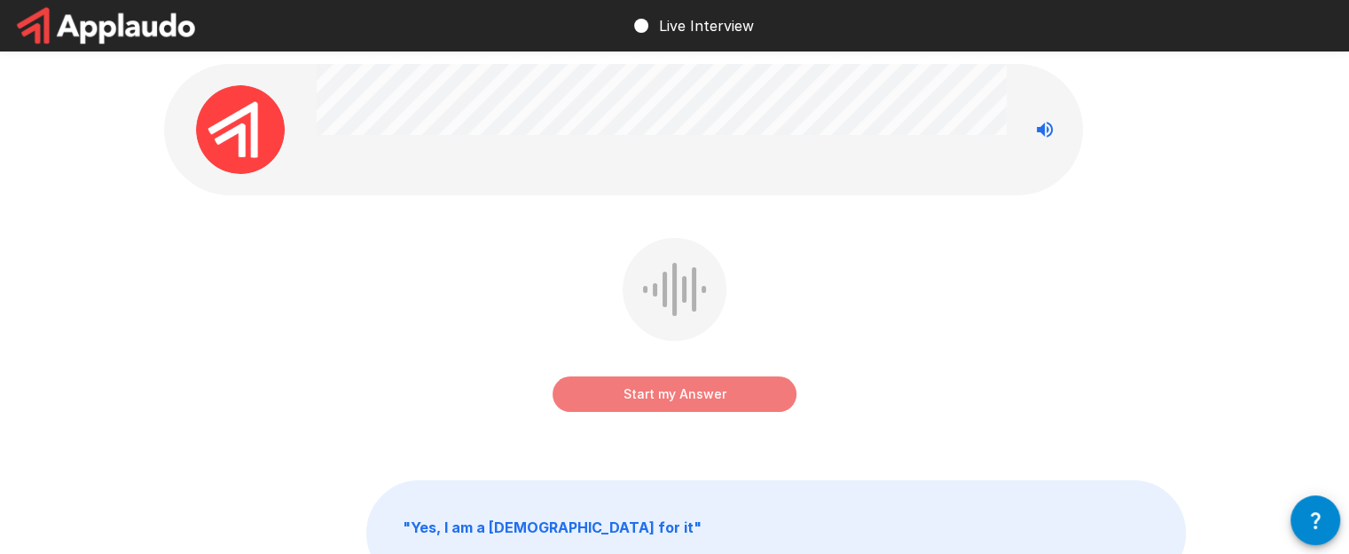
click at [743, 403] on button "Start my Answer" at bounding box center [675, 393] width 244 height 35
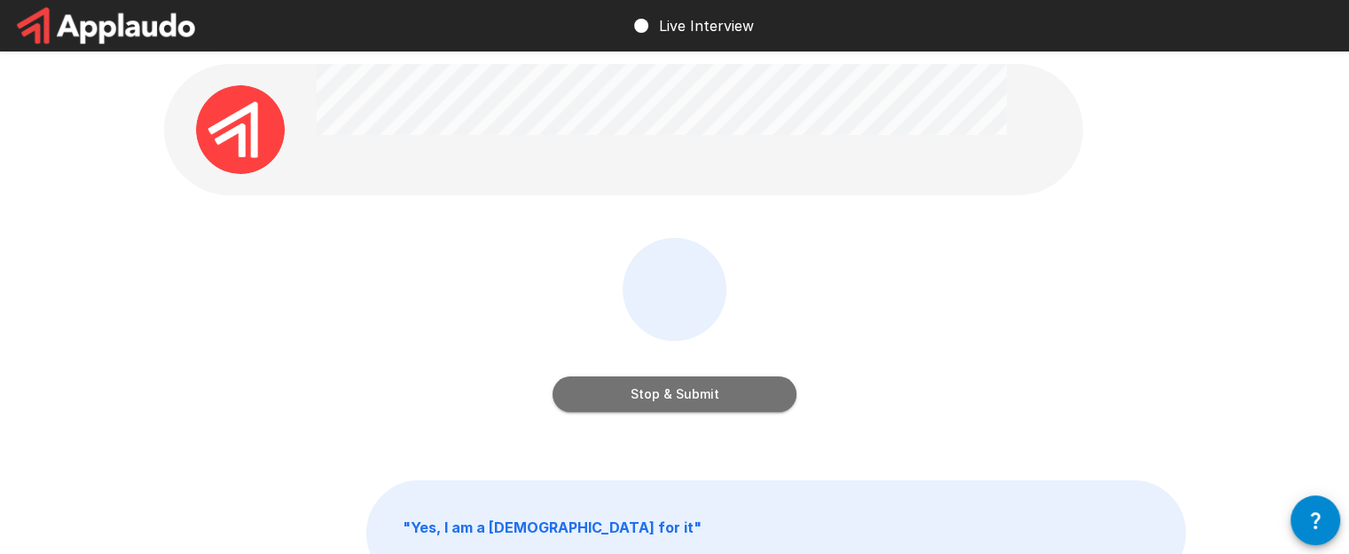
click at [743, 403] on button "Stop & Submit" at bounding box center [675, 393] width 244 height 35
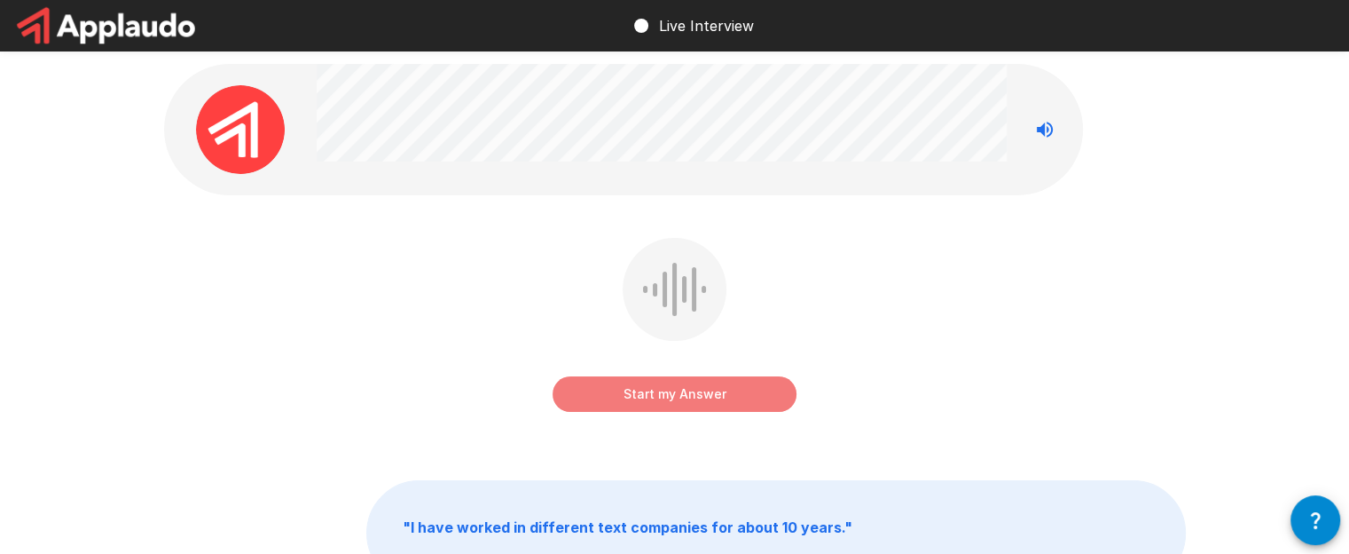
click at [710, 401] on button "Start my Answer" at bounding box center [675, 393] width 244 height 35
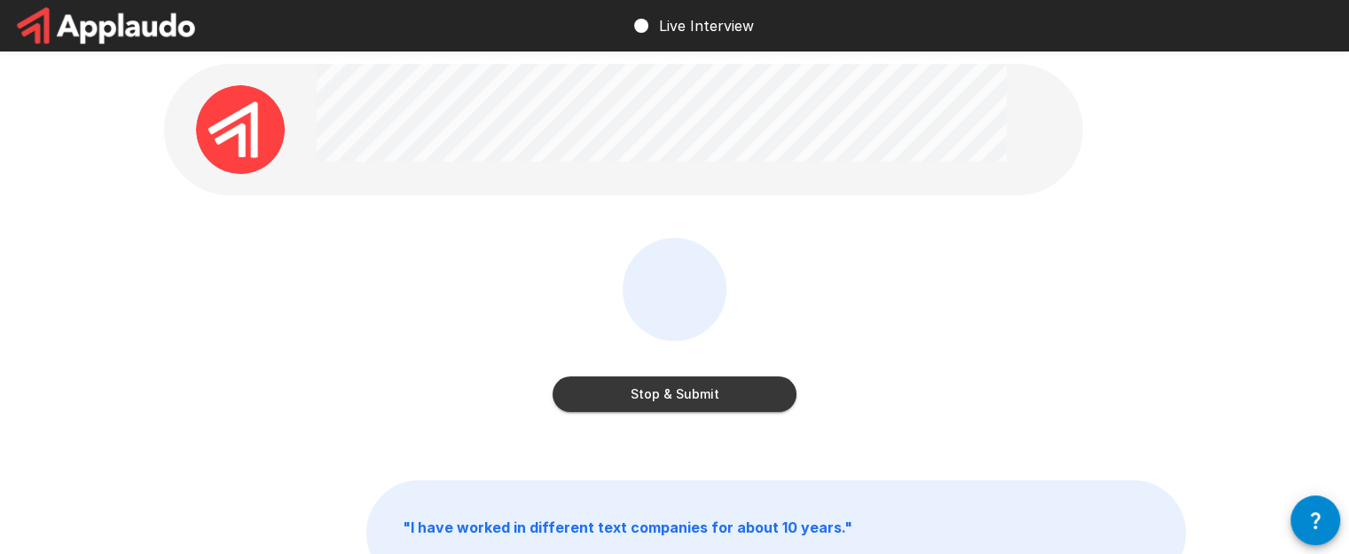
click at [710, 401] on button "Stop & Submit" at bounding box center [675, 393] width 244 height 35
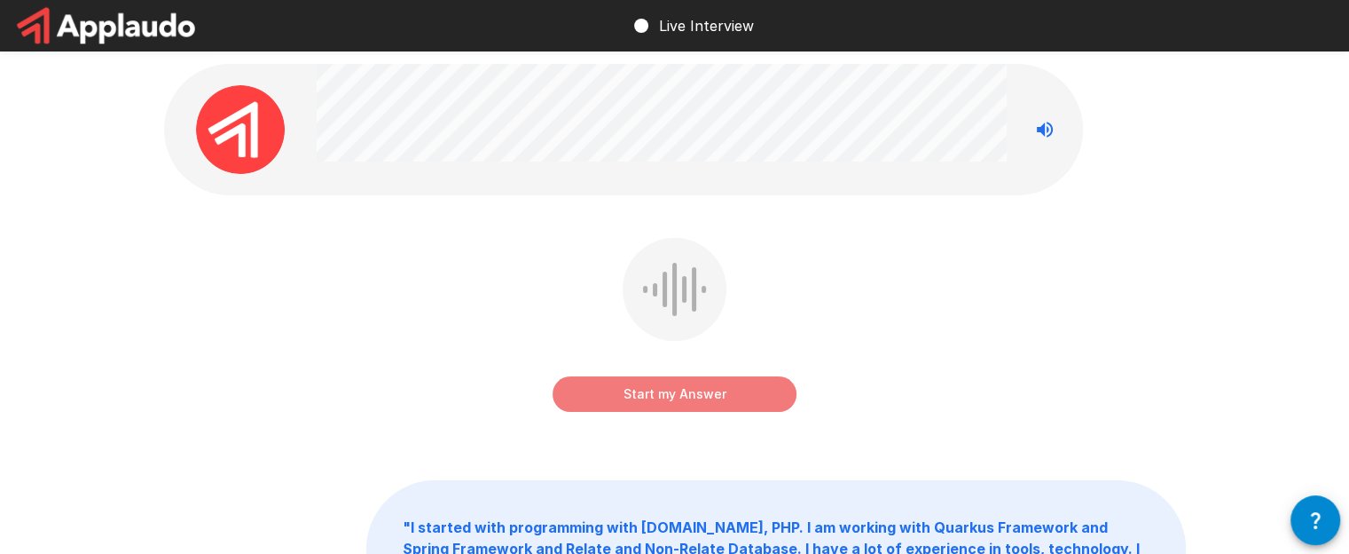
click at [713, 387] on button "Start my Answer" at bounding box center [675, 393] width 244 height 35
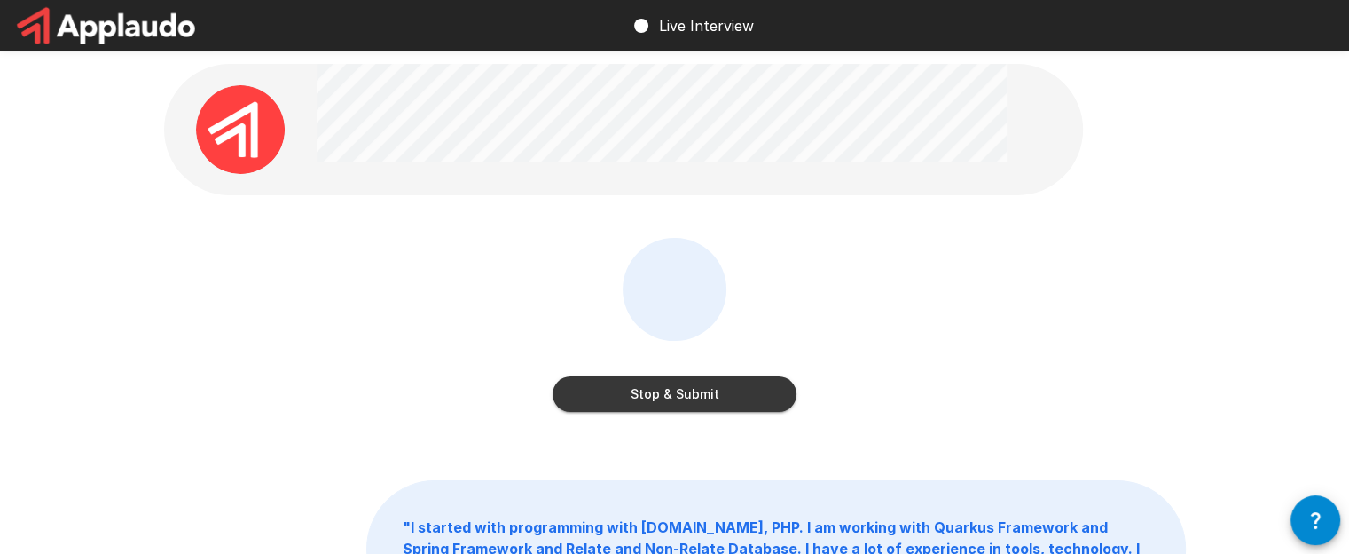
click at [713, 387] on button "Stop & Submit" at bounding box center [675, 393] width 244 height 35
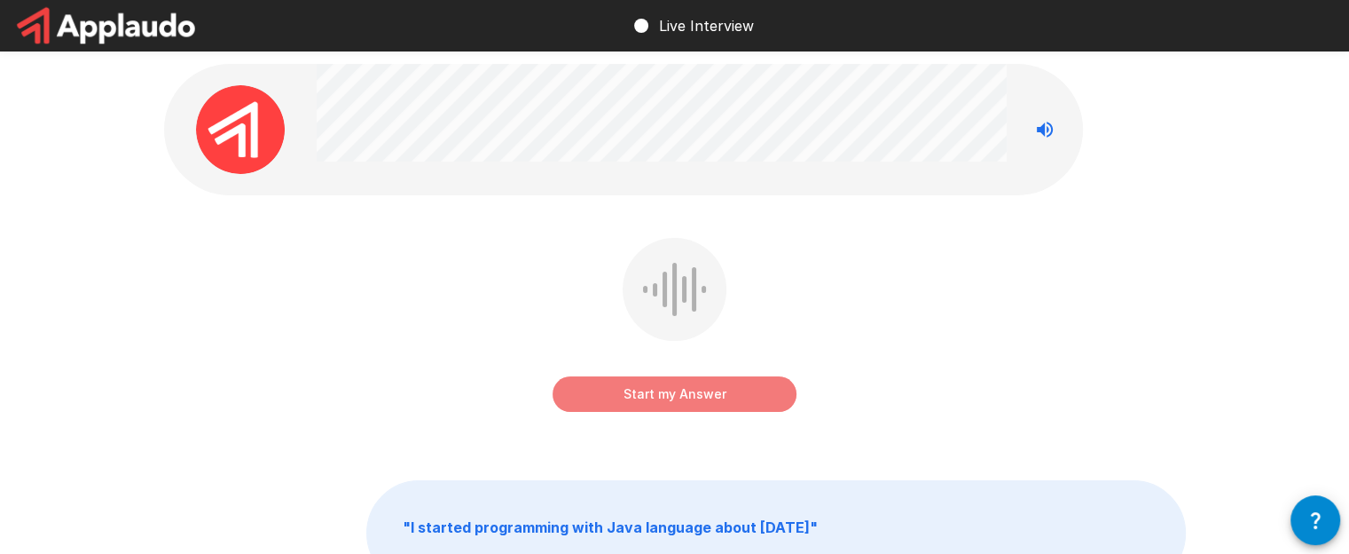
click at [745, 401] on button "Start my Answer" at bounding box center [675, 393] width 244 height 35
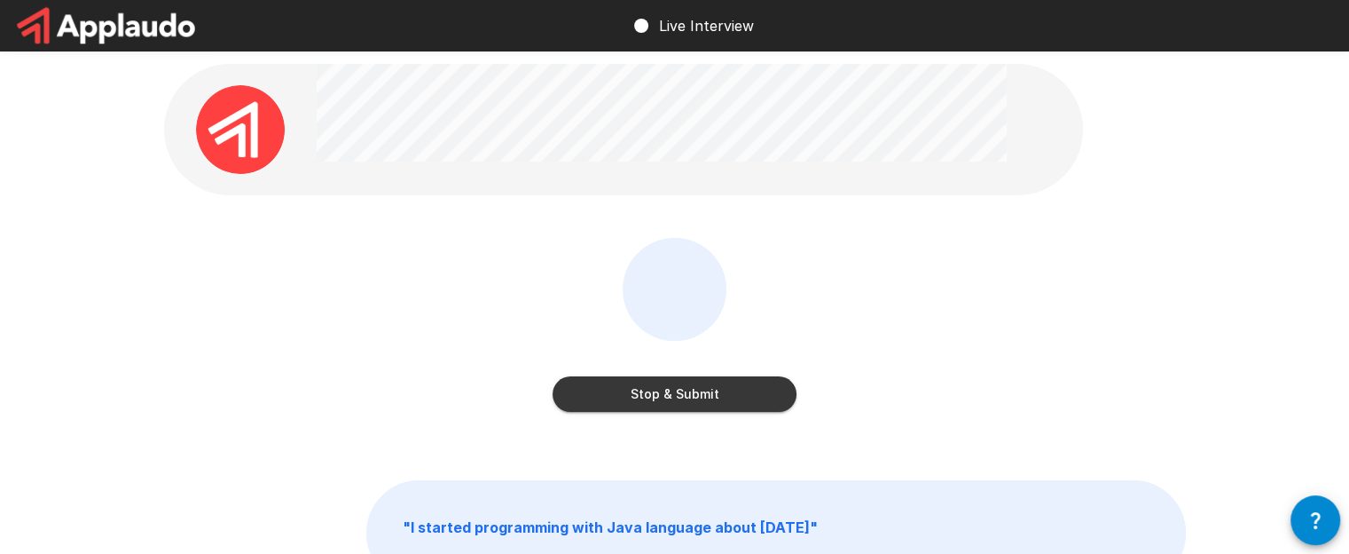
click at [745, 401] on button "Stop & Submit" at bounding box center [675, 393] width 244 height 35
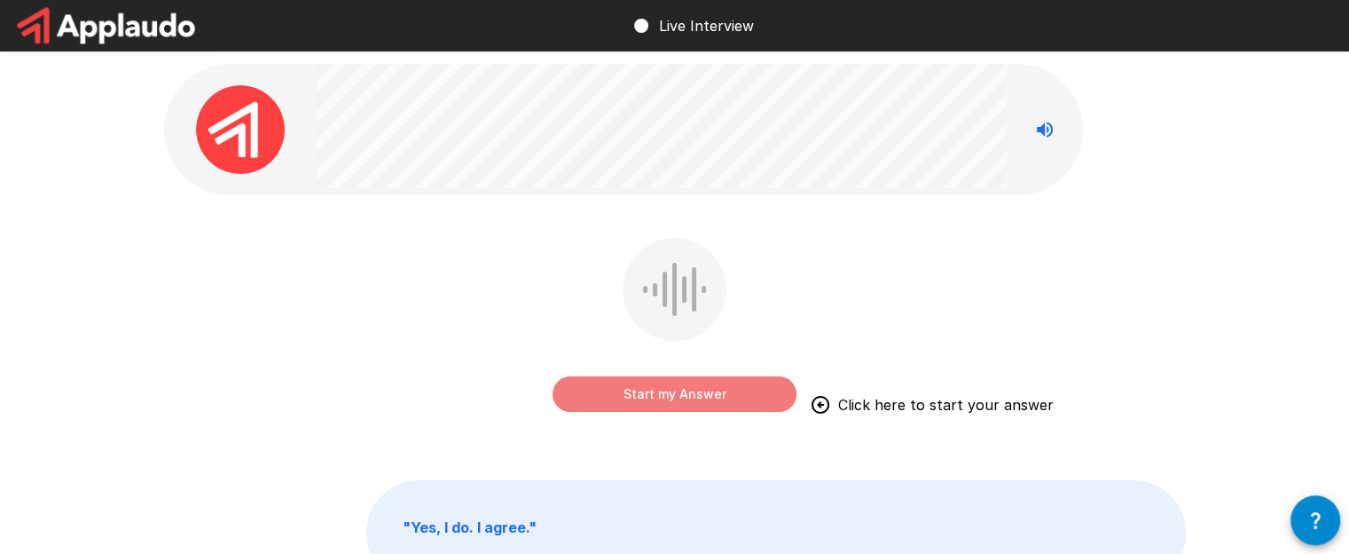
click at [708, 396] on button "Start my Answer" at bounding box center [675, 393] width 244 height 35
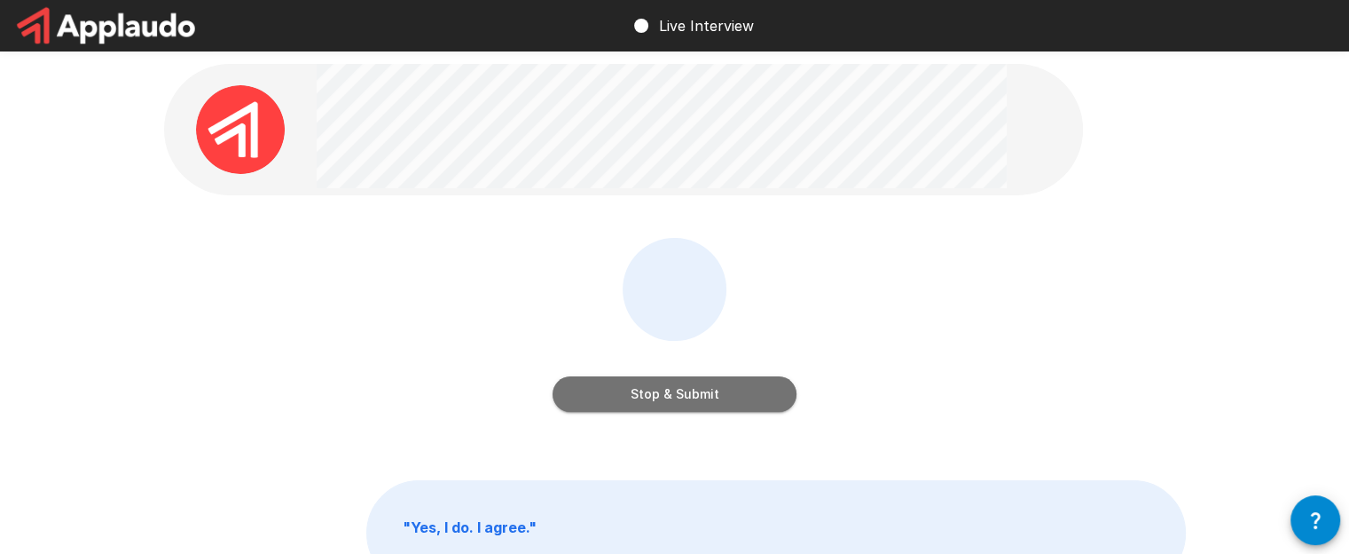
click at [708, 396] on button "Stop & Submit" at bounding box center [675, 393] width 244 height 35
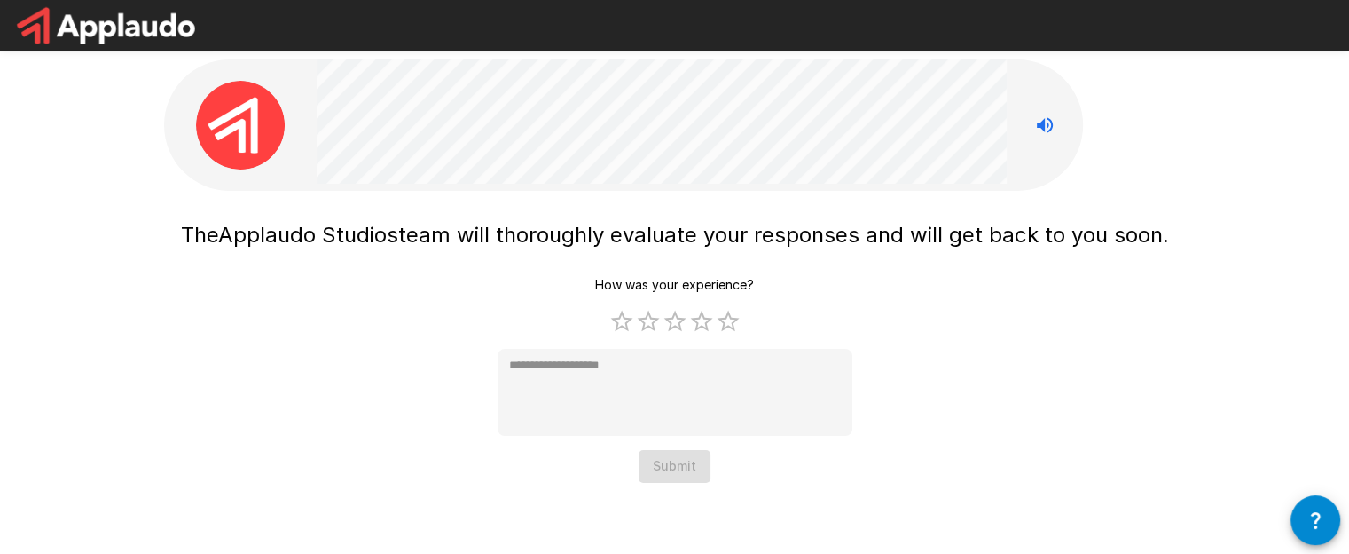
scroll to position [4, 0]
click at [735, 326] on label "5 Stars" at bounding box center [728, 322] width 27 height 27
type textarea "*"
click at [689, 461] on button "Submit" at bounding box center [675, 467] width 72 height 33
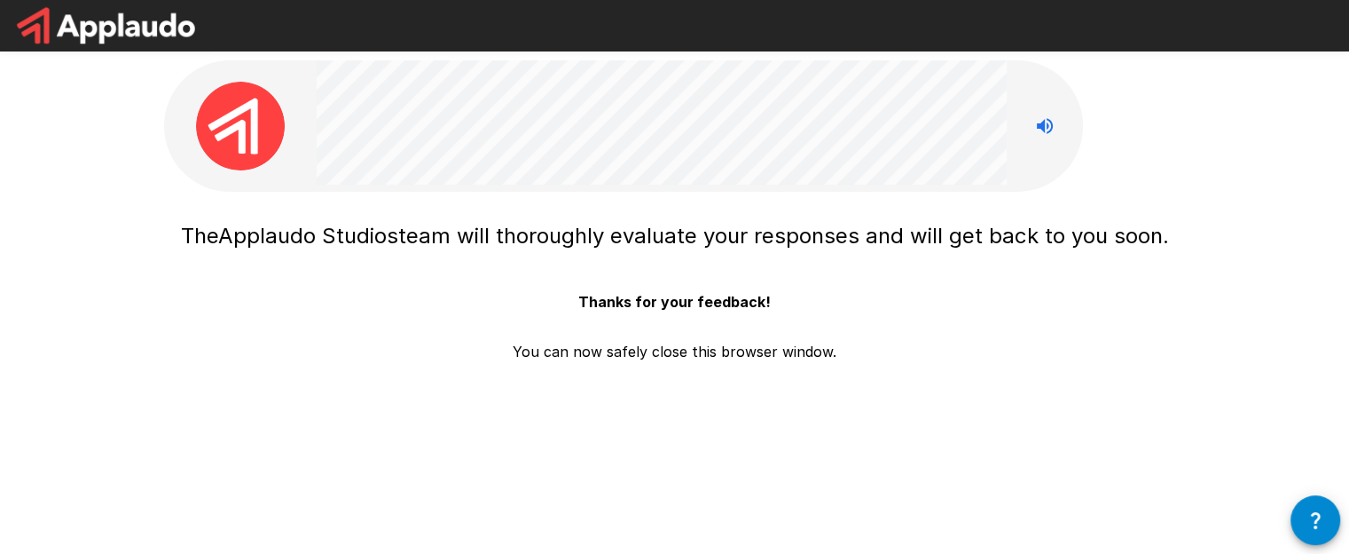
scroll to position [0, 0]
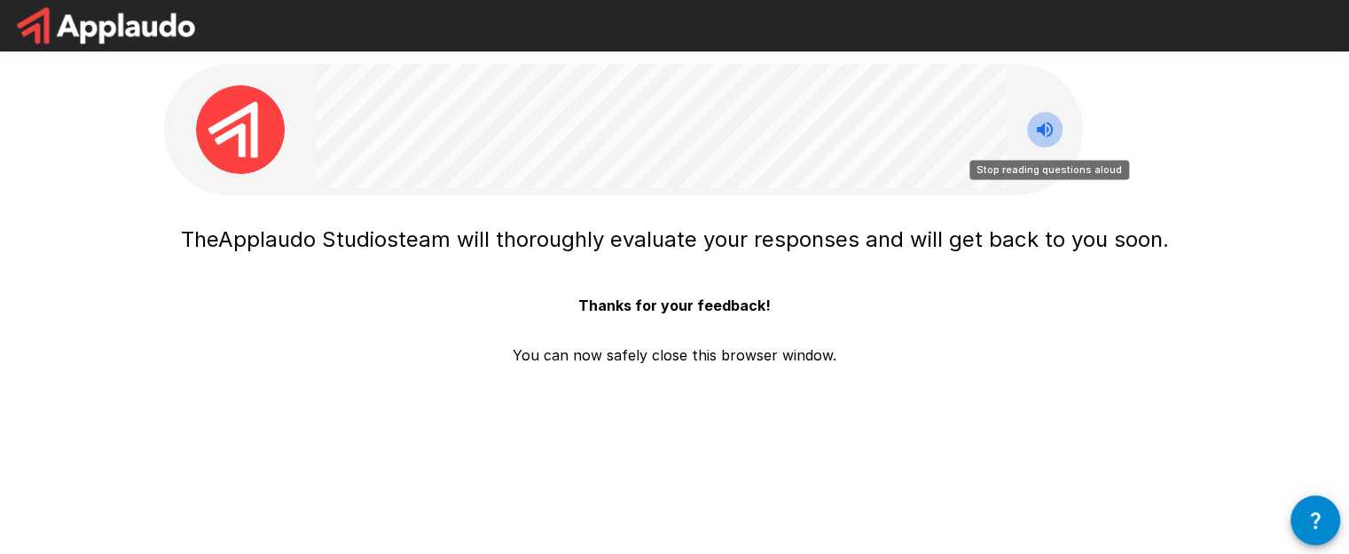
click at [1034, 132] on icon "Stop reading questions aloud" at bounding box center [1044, 129] width 21 height 21
click at [1040, 132] on icon "Read questions aloud" at bounding box center [1044, 129] width 21 height 21
